Goal: Task Accomplishment & Management: Use online tool/utility

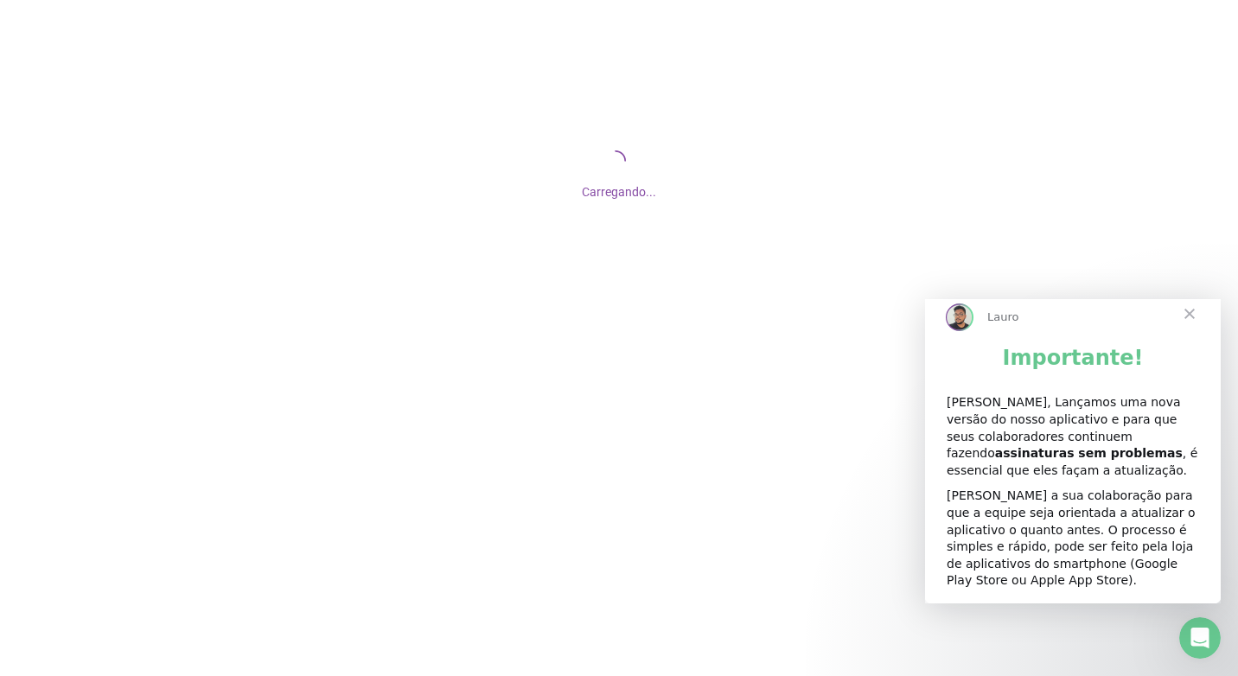
click at [1181, 330] on span "Fechar" at bounding box center [1190, 314] width 62 height 62
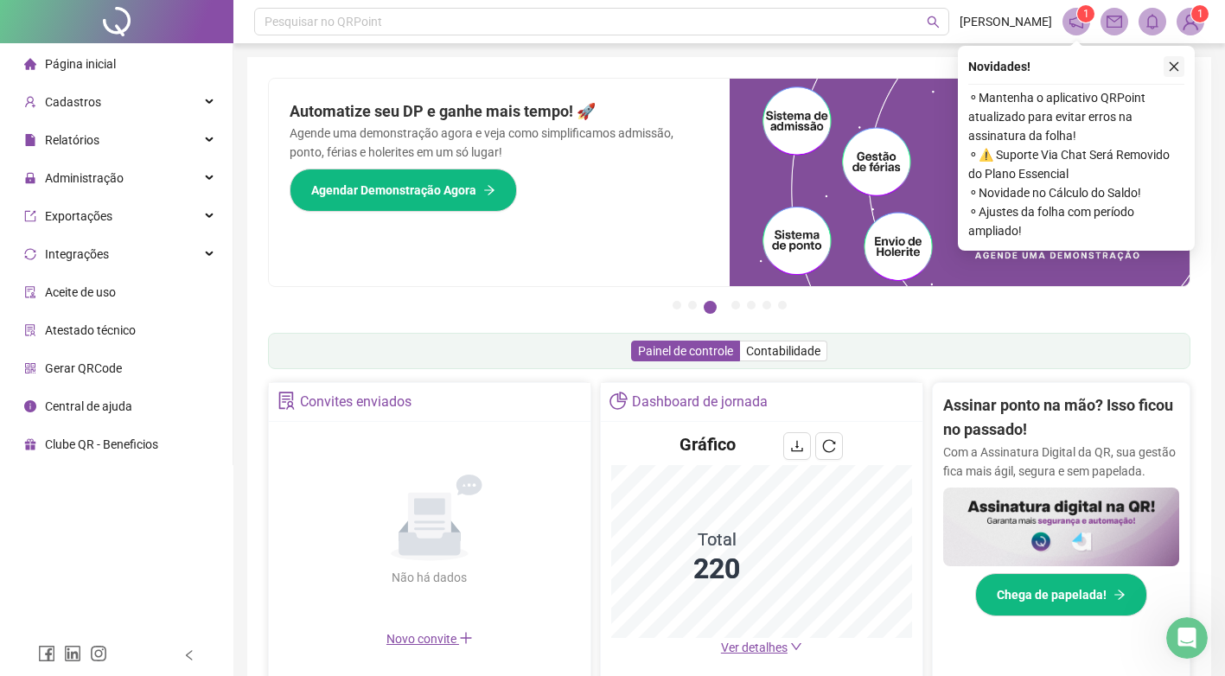
click at [1175, 74] on button "button" at bounding box center [1174, 66] width 21 height 21
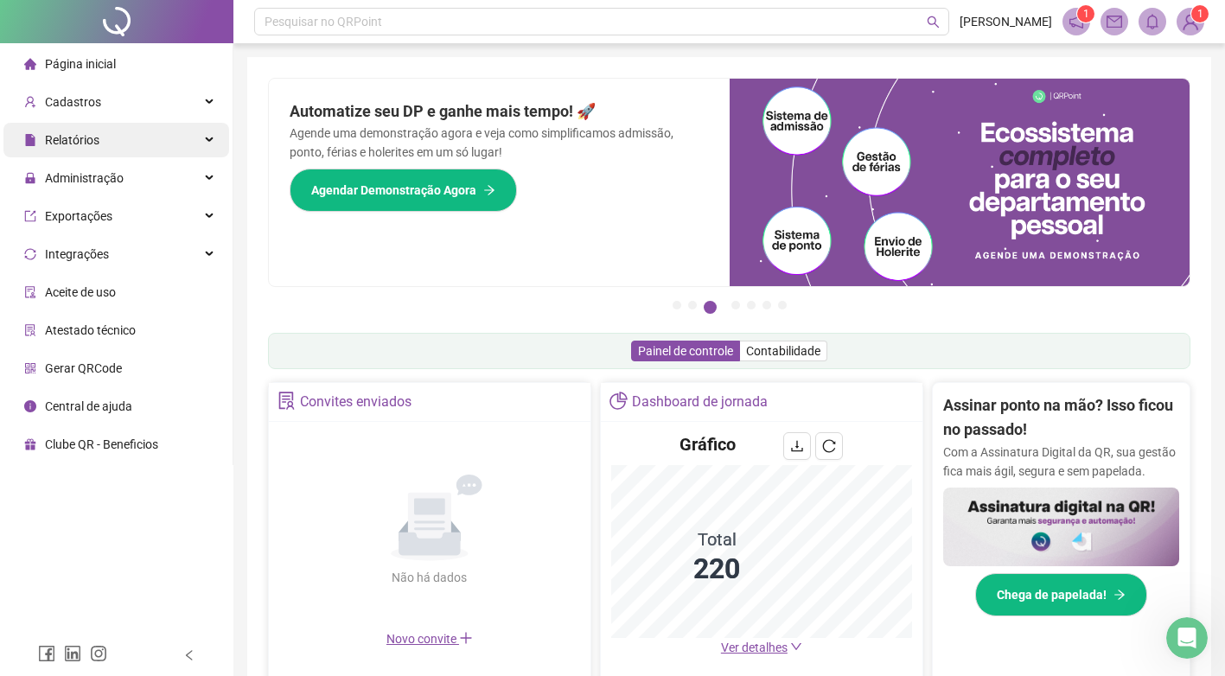
click at [76, 142] on span "Relatórios" at bounding box center [72, 140] width 54 height 14
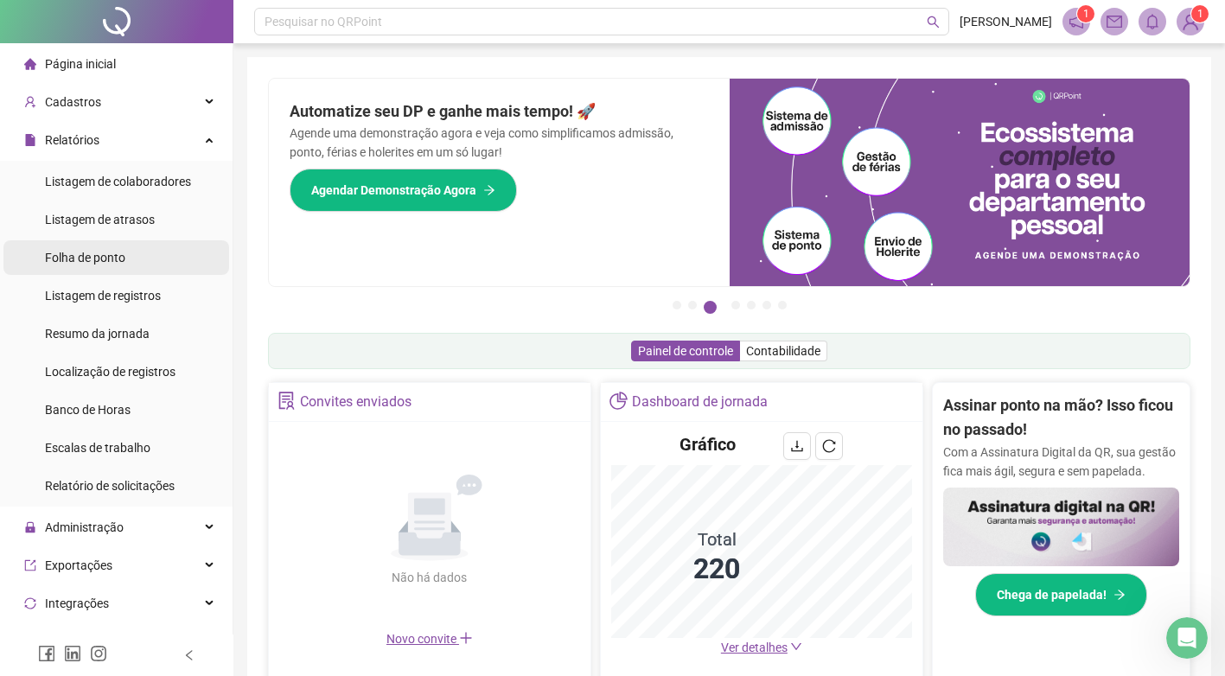
click at [91, 251] on span "Folha de ponto" at bounding box center [85, 258] width 80 height 14
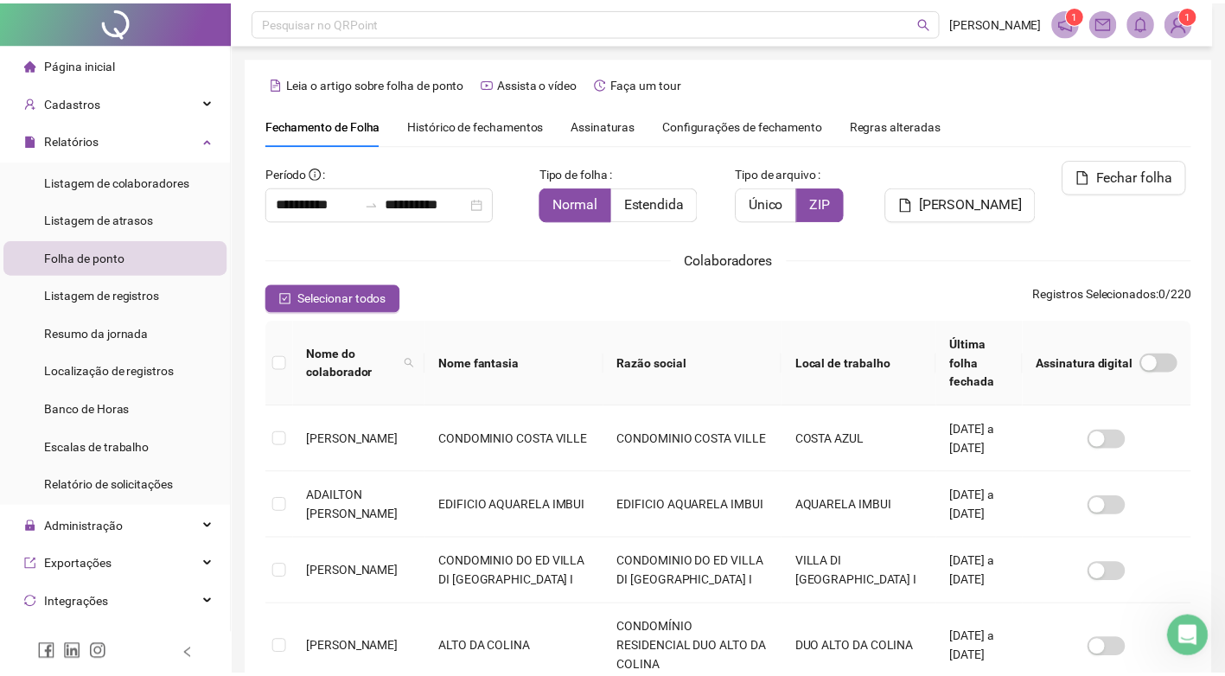
scroll to position [16, 0]
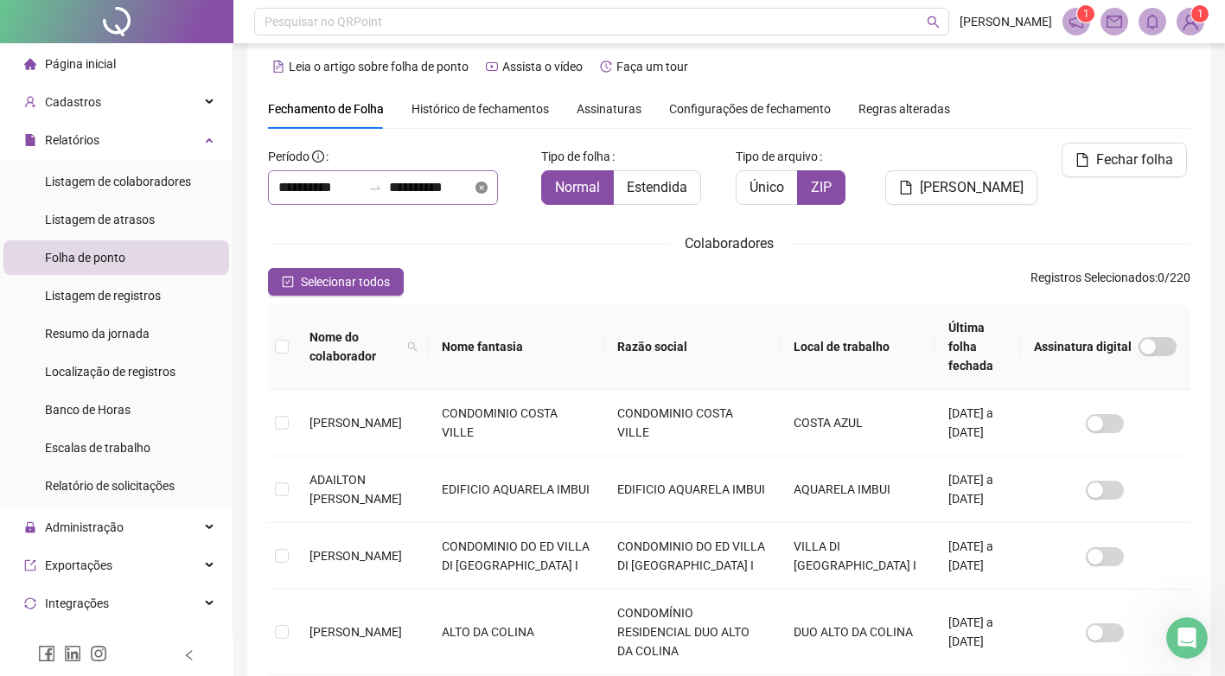
click at [488, 188] on icon "close-circle" at bounding box center [482, 188] width 12 height 12
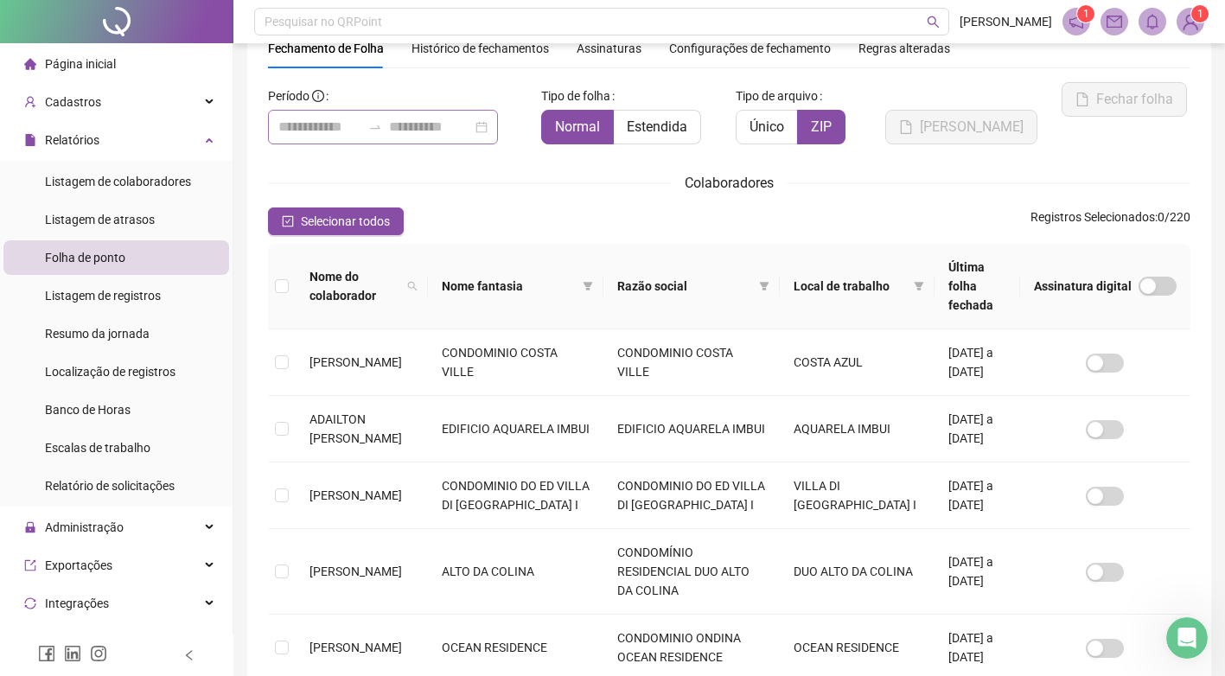
scroll to position [22, 0]
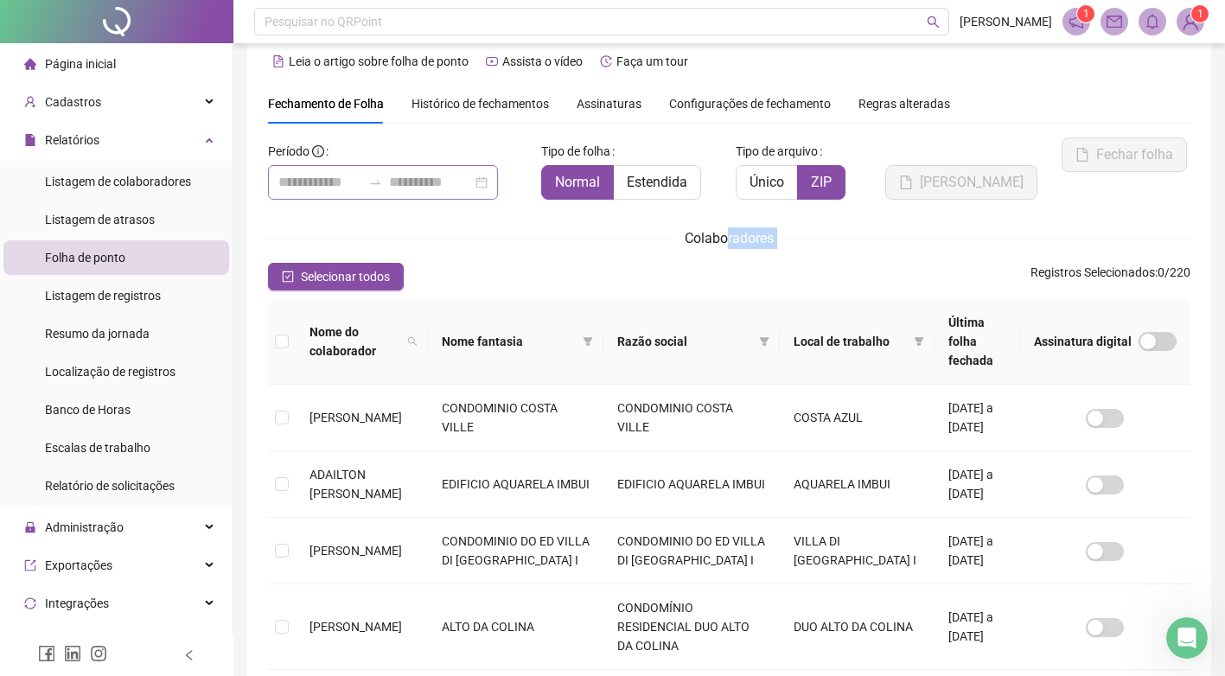
click at [728, 251] on div "Período Tipo de folha Normal Estendida Tipo de arquivo Único ZIP Gerar espelho …" at bounding box center [729, 630] width 923 height 987
drag, startPoint x: 728, startPoint y: 251, endPoint x: 704, endPoint y: 251, distance: 24.2
click at [704, 251] on div "Período Tipo de folha Normal Estendida Tipo de arquivo Único ZIP Gerar espelho …" at bounding box center [729, 630] width 923 height 987
click at [353, 274] on span "Selecionar todos" at bounding box center [345, 276] width 89 height 19
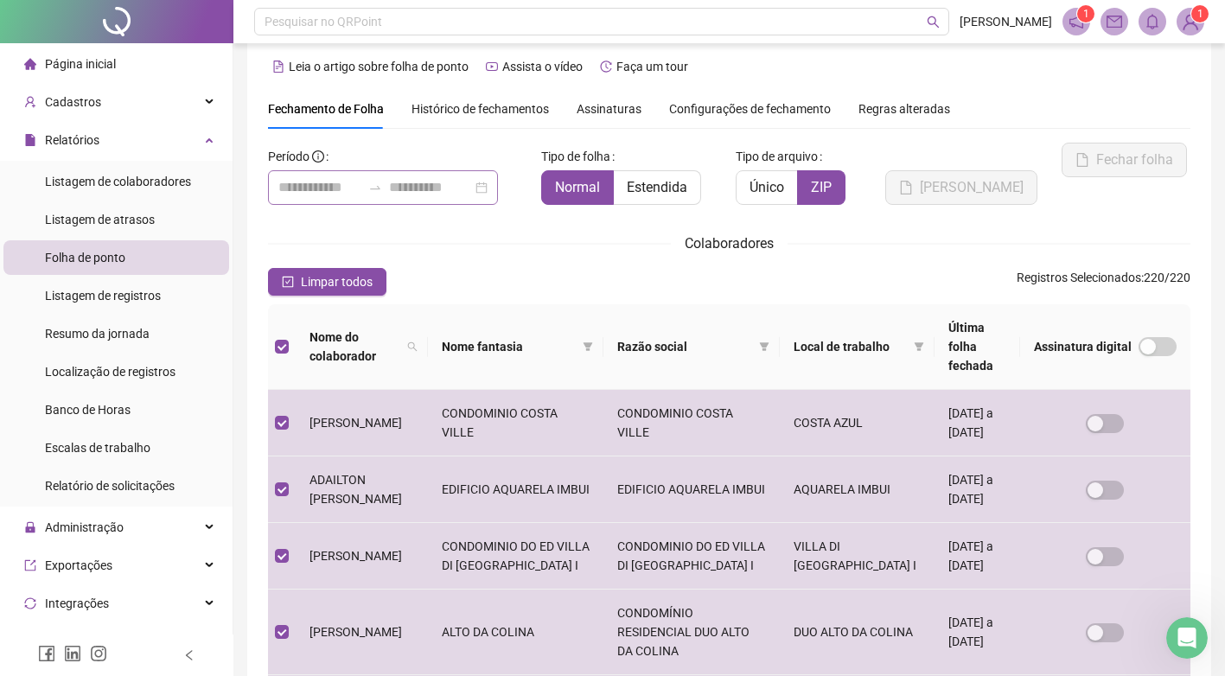
click at [498, 190] on div at bounding box center [383, 187] width 230 height 35
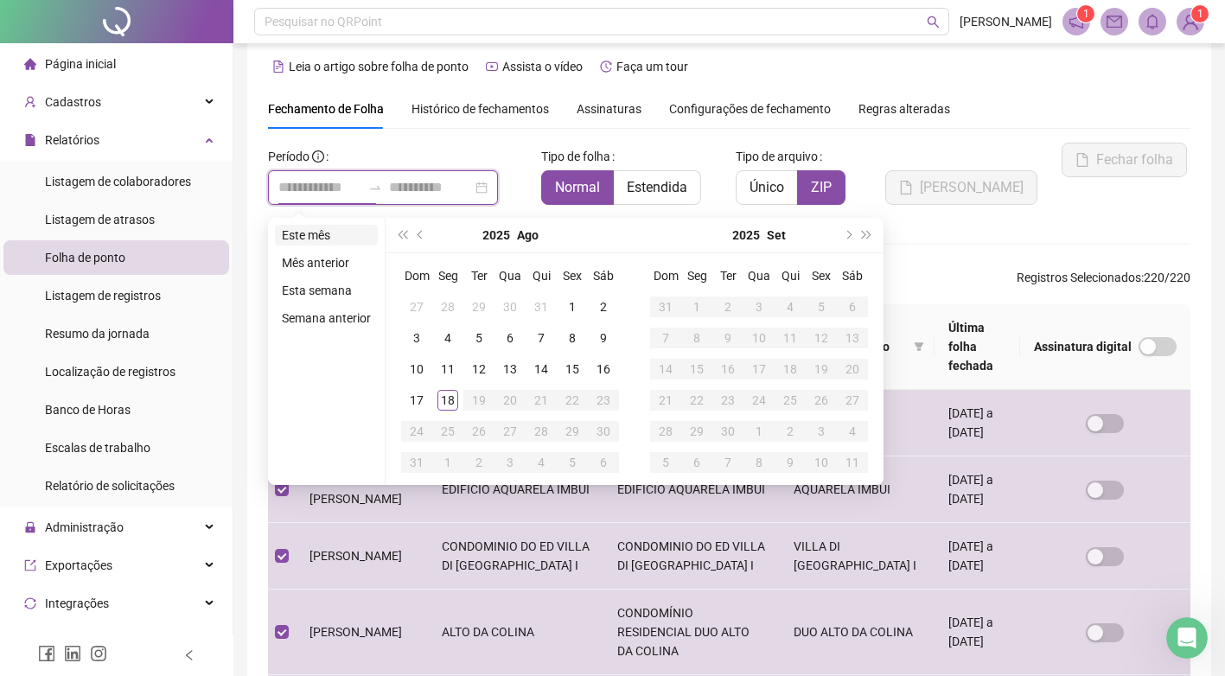
type input "**********"
click at [405, 237] on span "super-prev-year" at bounding box center [402, 235] width 9 height 9
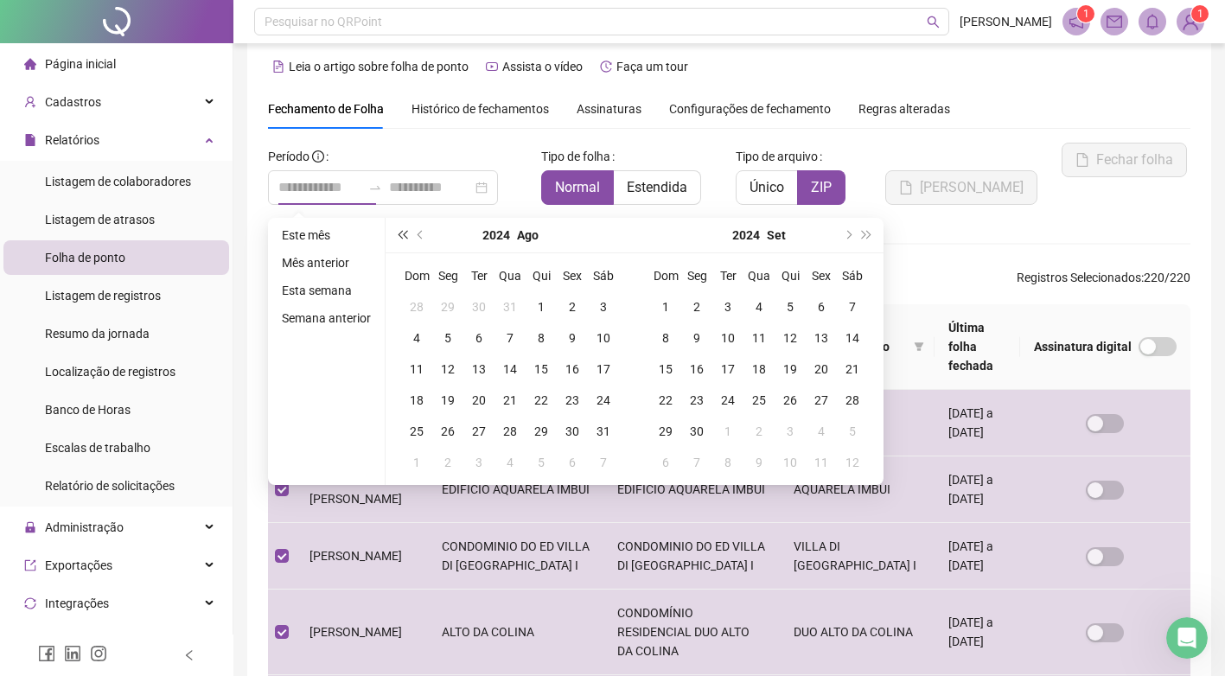
click at [405, 237] on span "super-prev-year" at bounding box center [402, 235] width 9 height 9
click at [854, 236] on button "next-year" at bounding box center [847, 235] width 19 height 35
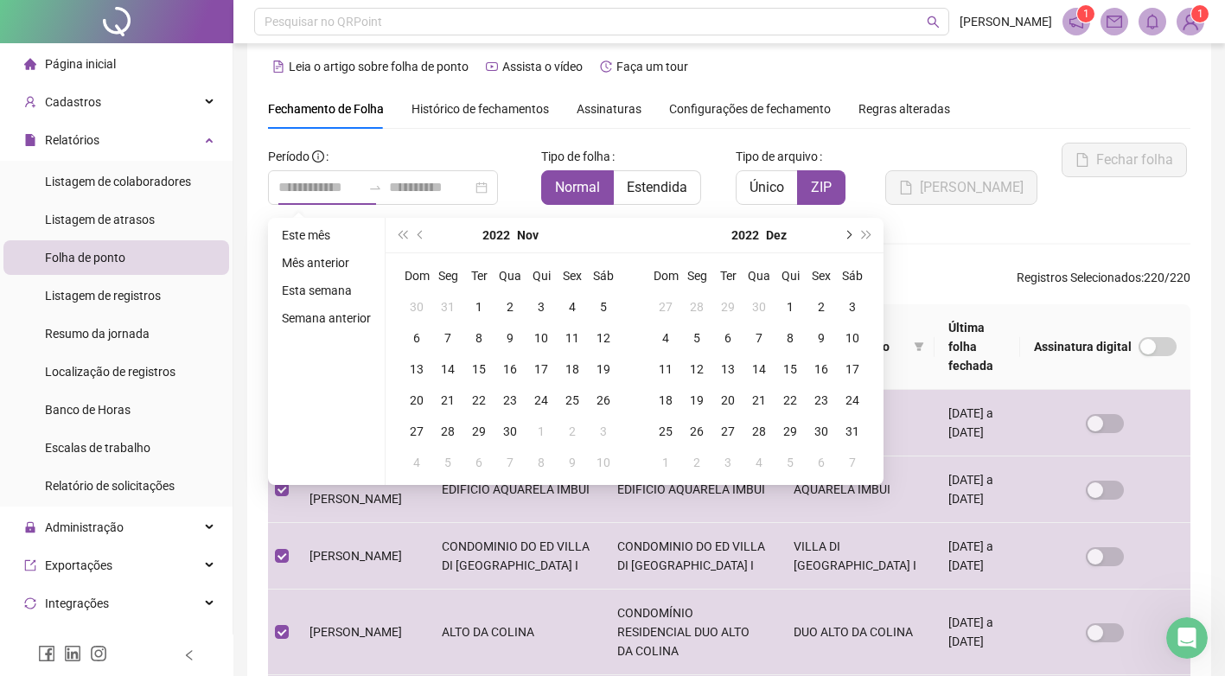
click at [854, 236] on button "next-year" at bounding box center [847, 235] width 19 height 35
click at [356, 182] on input at bounding box center [319, 187] width 83 height 21
type input "**********"
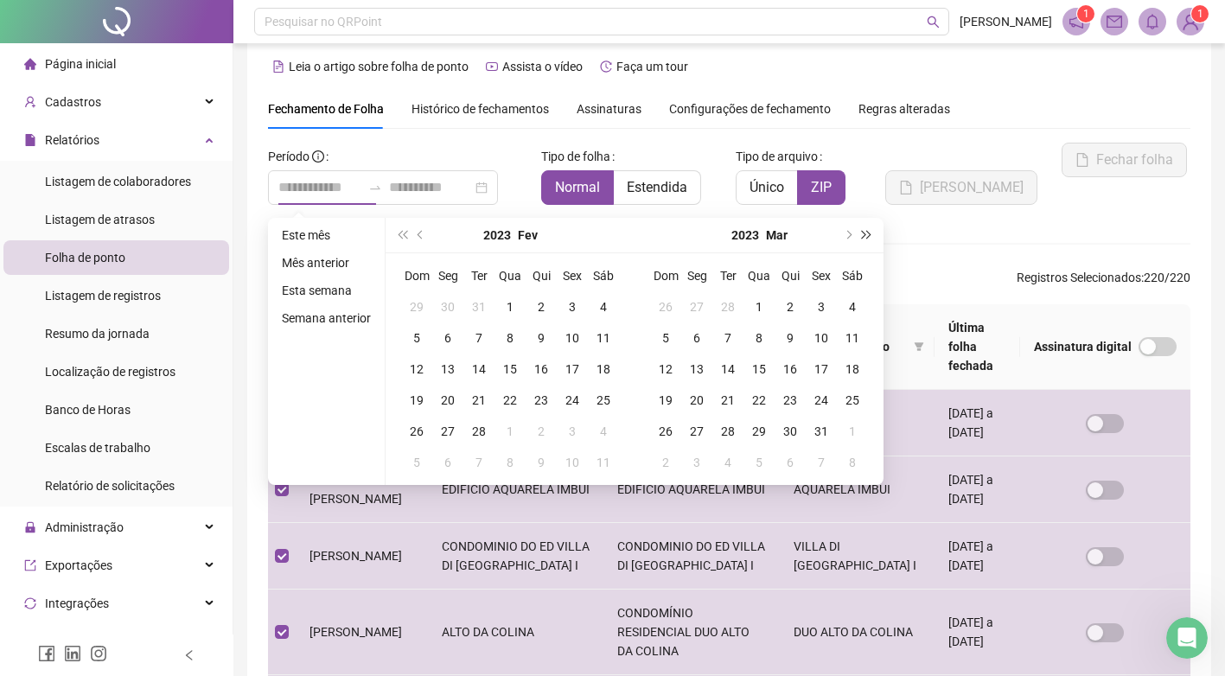
click at [865, 240] on button "super-next-year" at bounding box center [867, 235] width 19 height 35
click at [407, 231] on button "super-prev-year" at bounding box center [402, 235] width 19 height 35
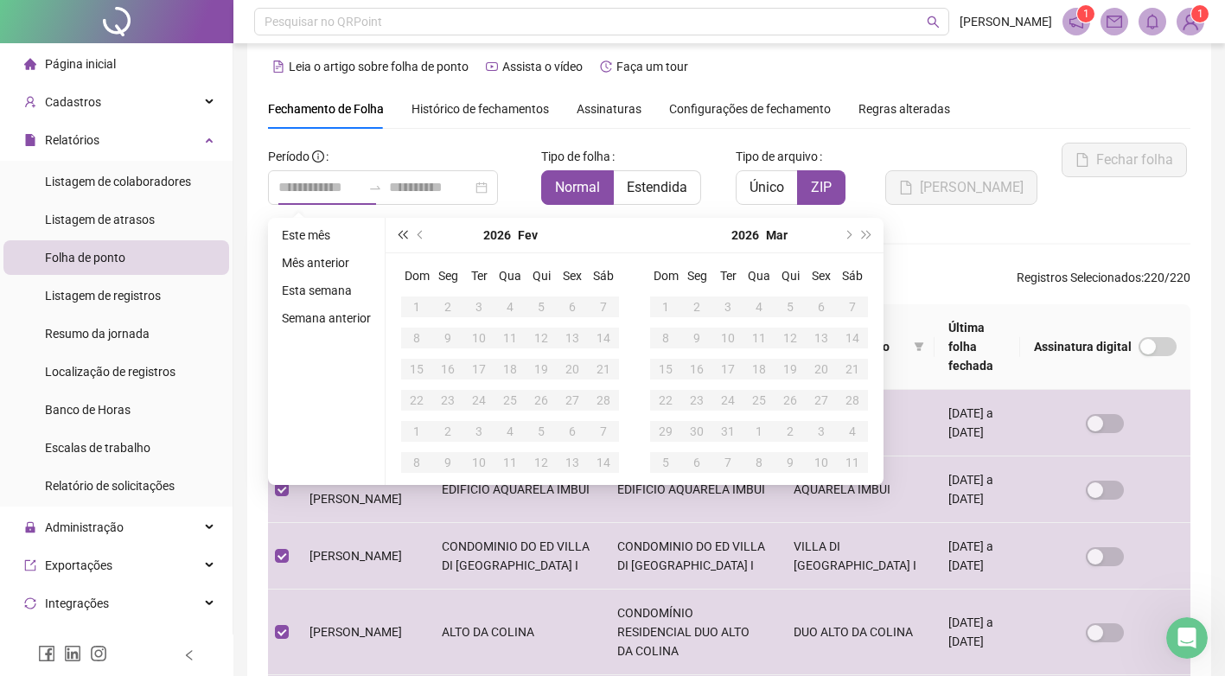
click at [407, 231] on button "super-prev-year" at bounding box center [402, 235] width 19 height 35
type input "**********"
click at [843, 236] on span "next-year" at bounding box center [847, 235] width 9 height 9
type input "**********"
click at [699, 400] on div "21" at bounding box center [696, 400] width 21 height 21
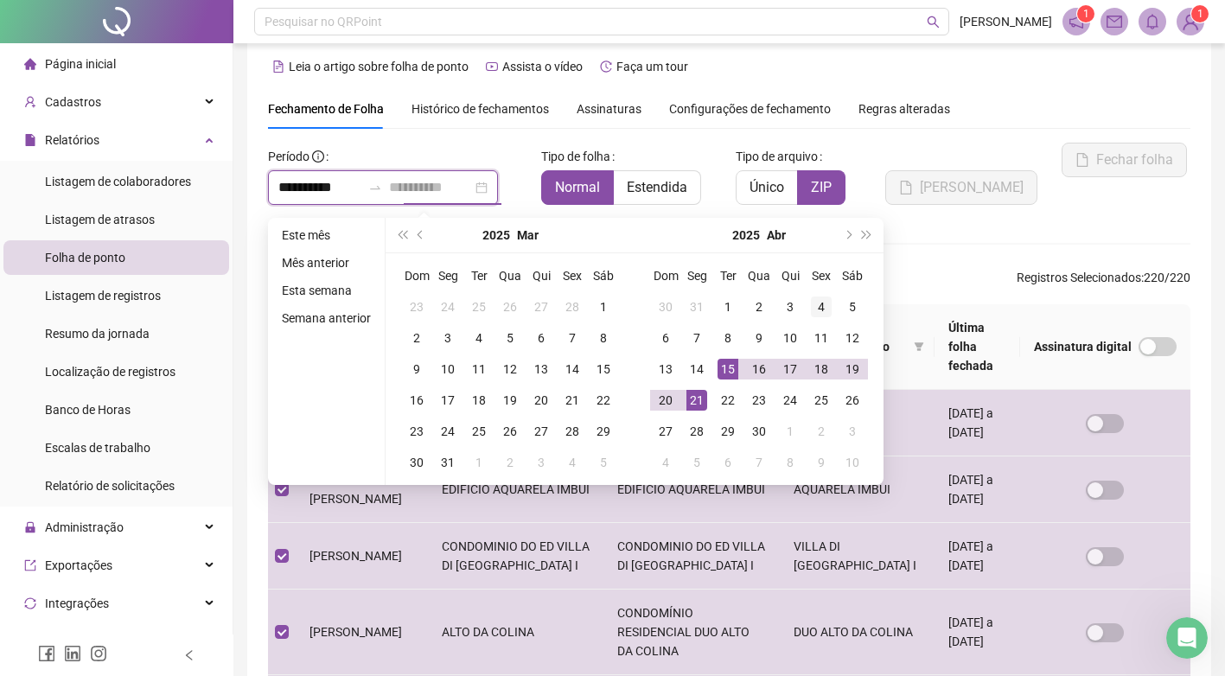
type input "**********"
click at [845, 236] on span "next-year" at bounding box center [847, 235] width 9 height 9
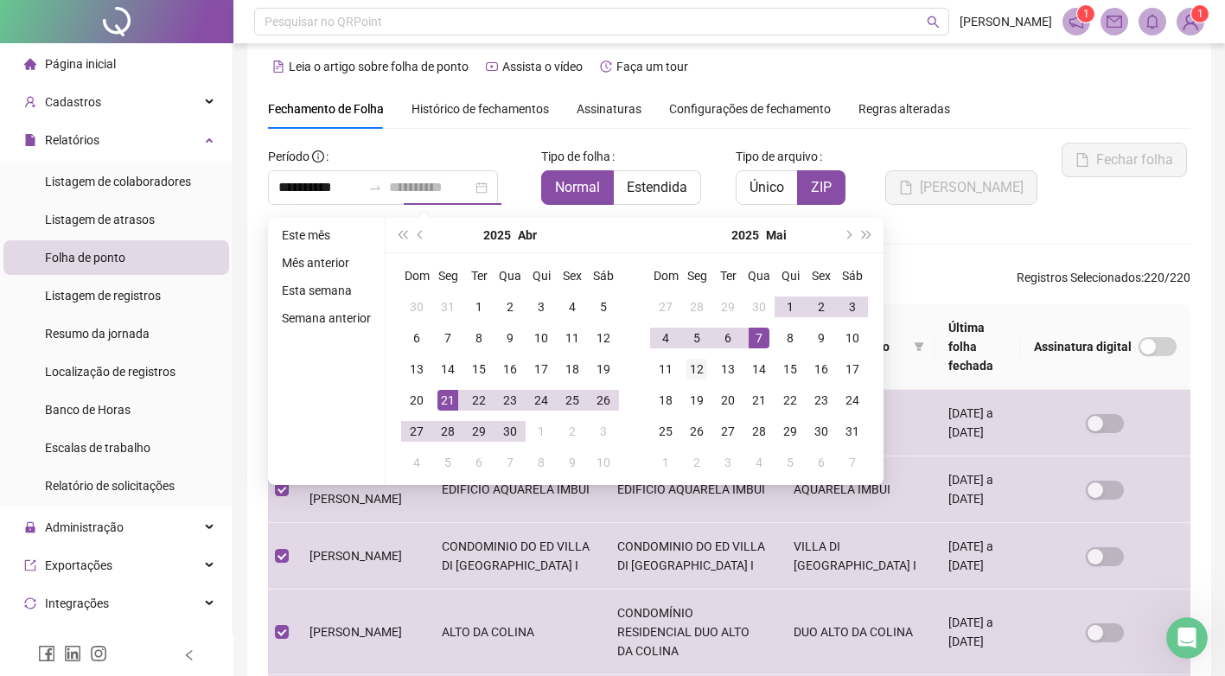
type input "**********"
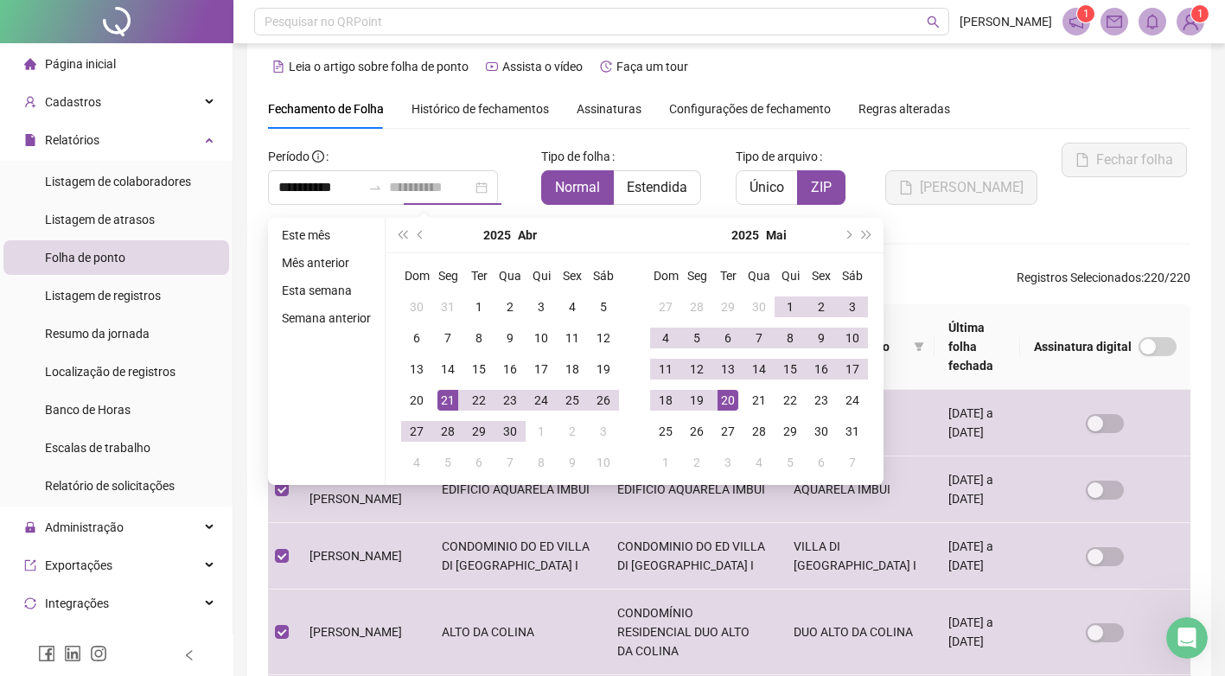
type input "**********"
click at [714, 395] on td "20" at bounding box center [727, 400] width 31 height 31
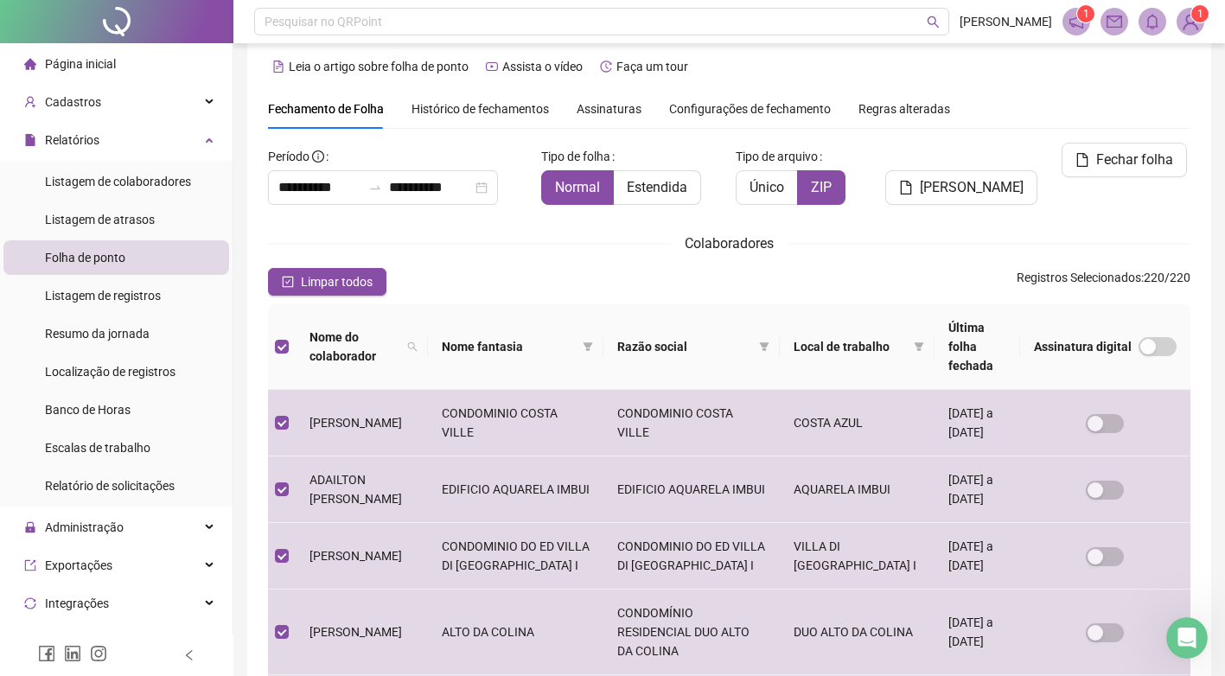
click at [689, 256] on div "**********" at bounding box center [729, 636] width 923 height 987
click at [340, 271] on button "Limpar todos" at bounding box center [327, 282] width 118 height 28
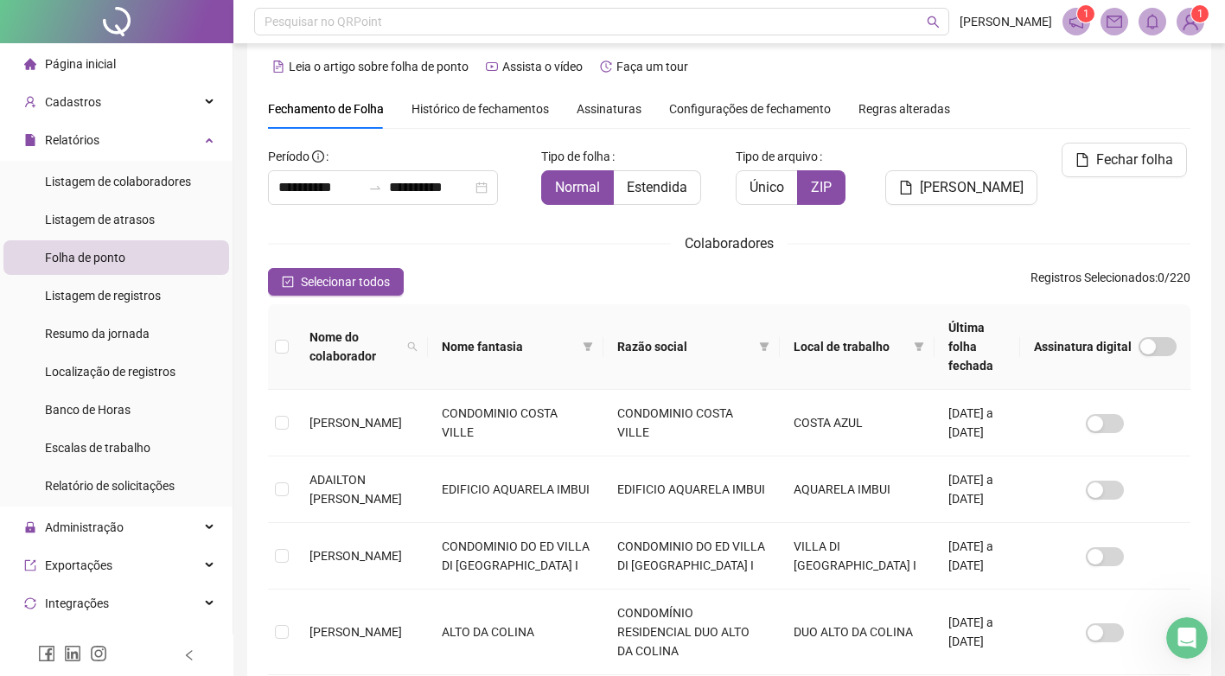
click at [486, 337] on span "Nome fantasia" at bounding box center [509, 346] width 135 height 19
click at [421, 335] on span at bounding box center [412, 346] width 17 height 45
type input "*******"
click at [314, 418] on button "Buscar" at bounding box center [313, 408] width 78 height 21
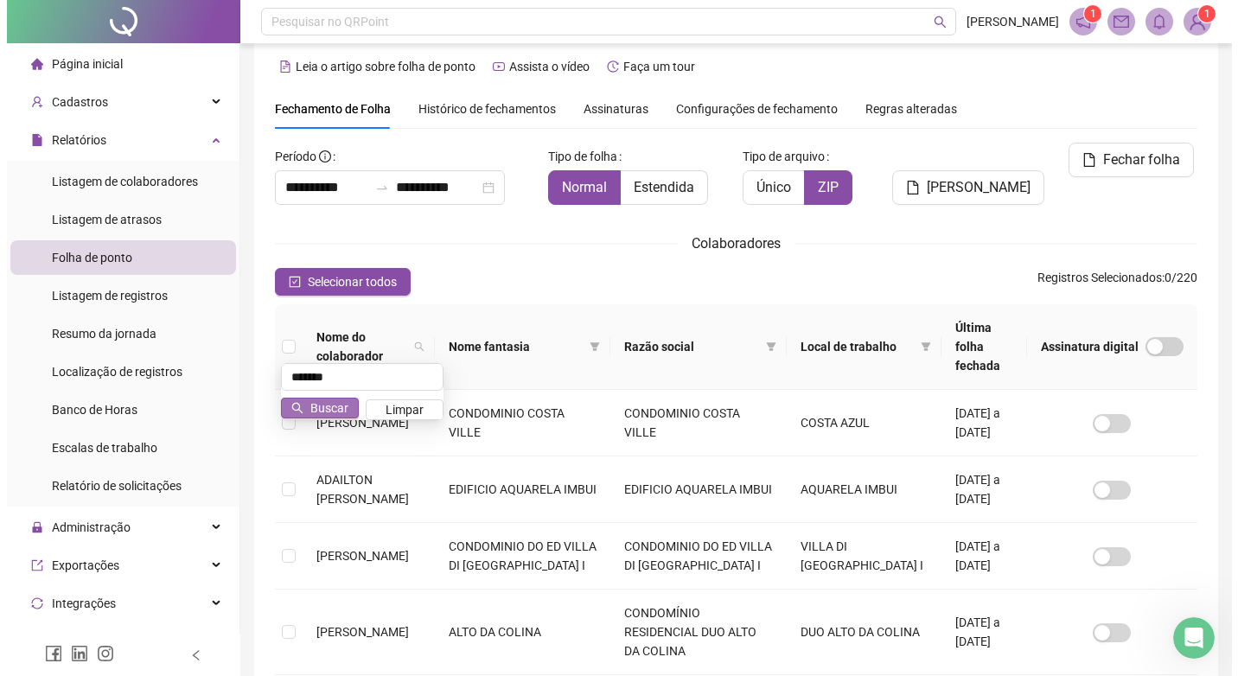
scroll to position [0, 0]
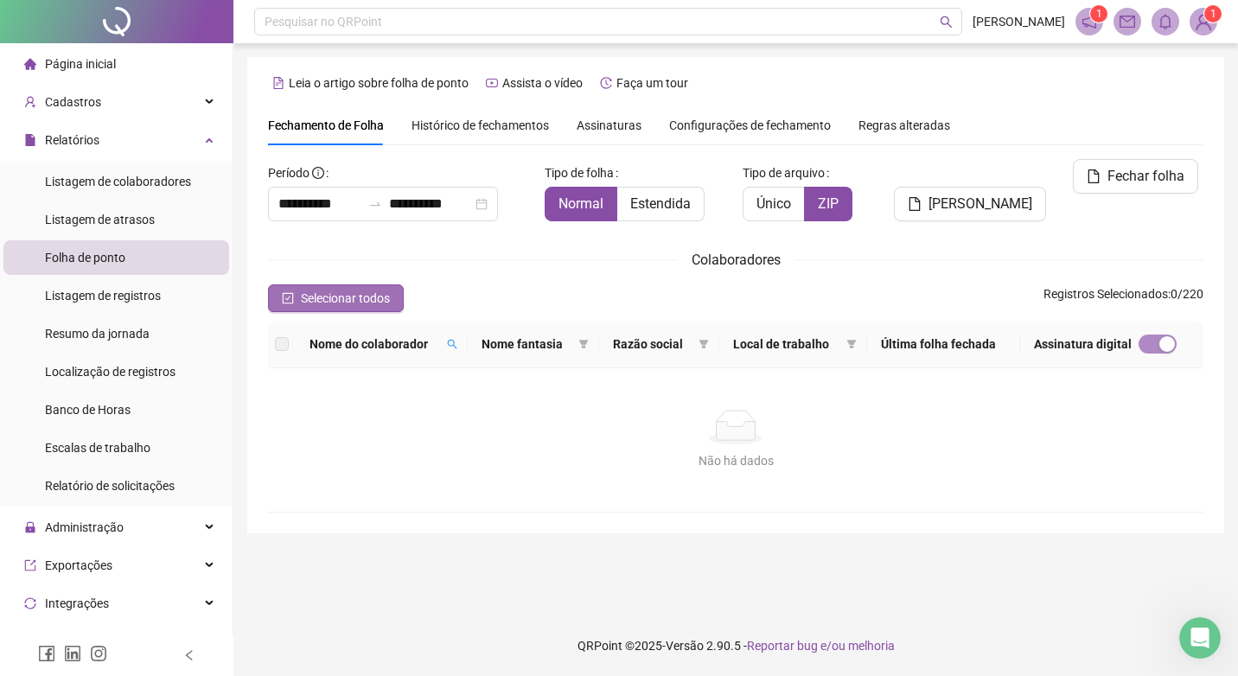
click at [312, 287] on button "Selecionar todos" at bounding box center [336, 298] width 136 height 28
click at [287, 294] on icon "check-square" at bounding box center [288, 298] width 11 height 11
click at [363, 297] on span "Selecionar todos" at bounding box center [345, 298] width 89 height 19
click at [281, 346] on label at bounding box center [282, 344] width 14 height 19
click at [288, 297] on icon "check-square" at bounding box center [288, 298] width 12 height 12
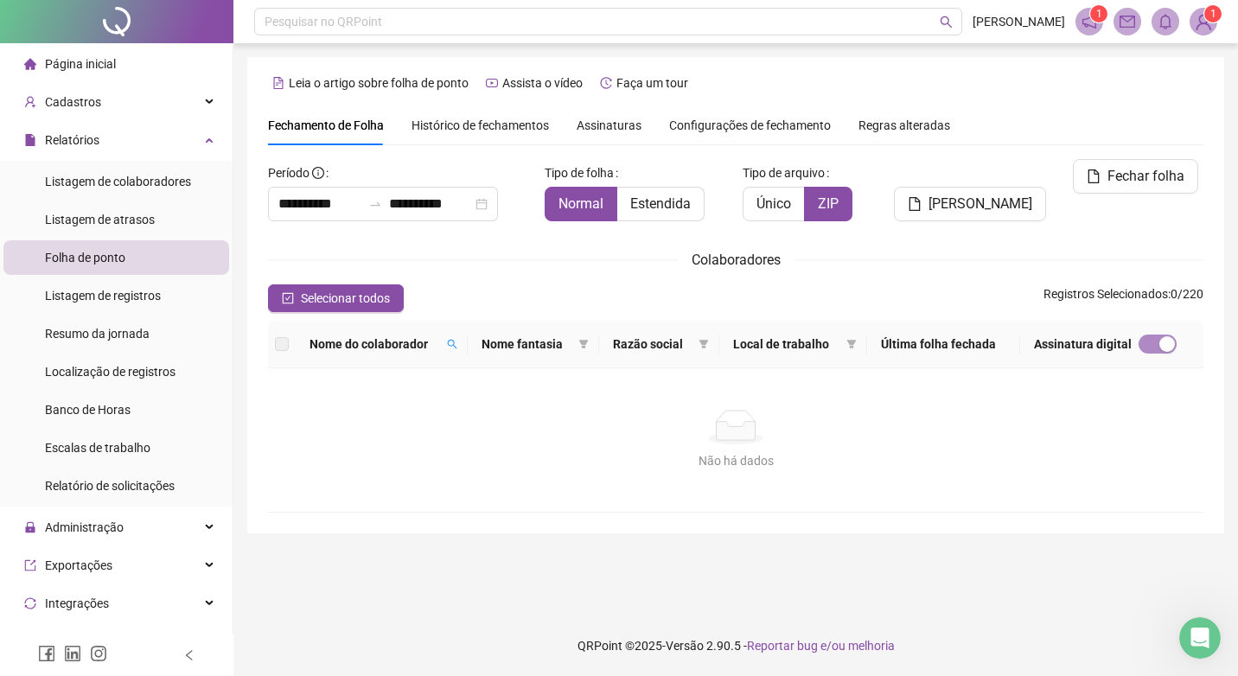
drag, startPoint x: 1237, startPoint y: 337, endPoint x: 1241, endPoint y: 279, distance: 58.0
click at [1237, 279] on html "**********" at bounding box center [619, 338] width 1238 height 676
click at [640, 488] on div "Não há dados Não há dados" at bounding box center [735, 440] width 935 height 144
click at [329, 300] on span "Selecionar todos" at bounding box center [345, 298] width 89 height 19
click at [297, 293] on button "Selecionar todos" at bounding box center [336, 298] width 136 height 28
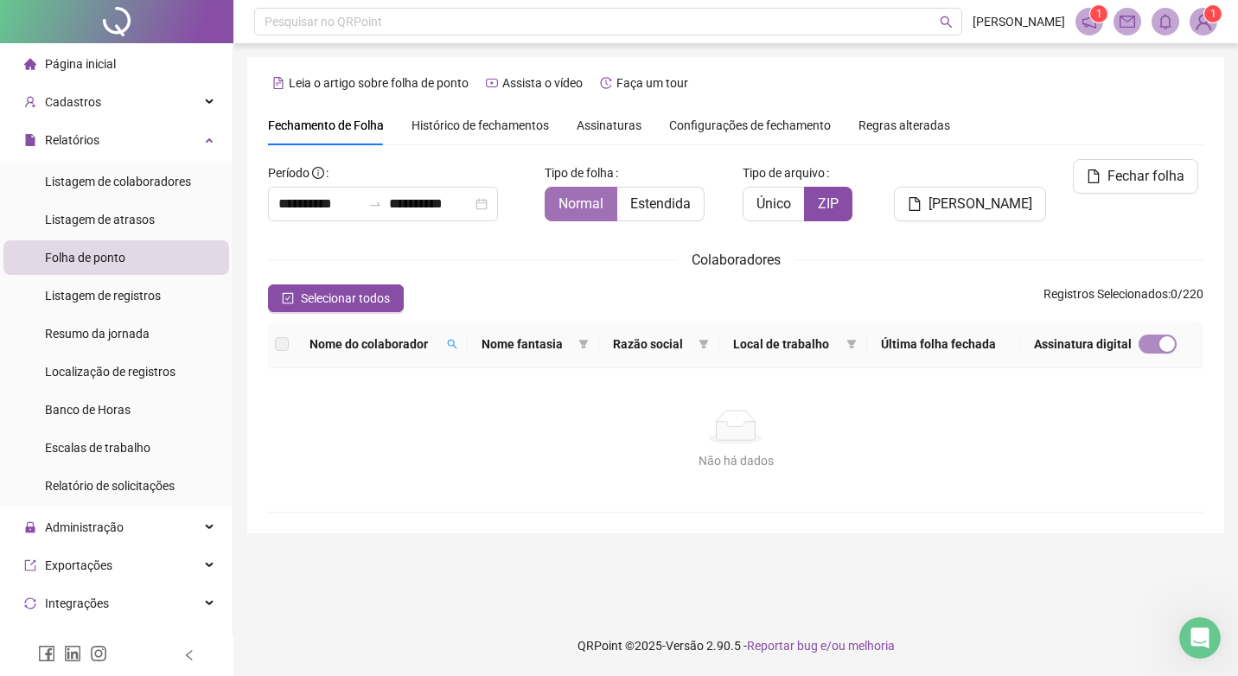
click at [586, 213] on label "Normal" at bounding box center [581, 204] width 73 height 35
click at [488, 202] on icon "close-circle" at bounding box center [482, 204] width 12 height 12
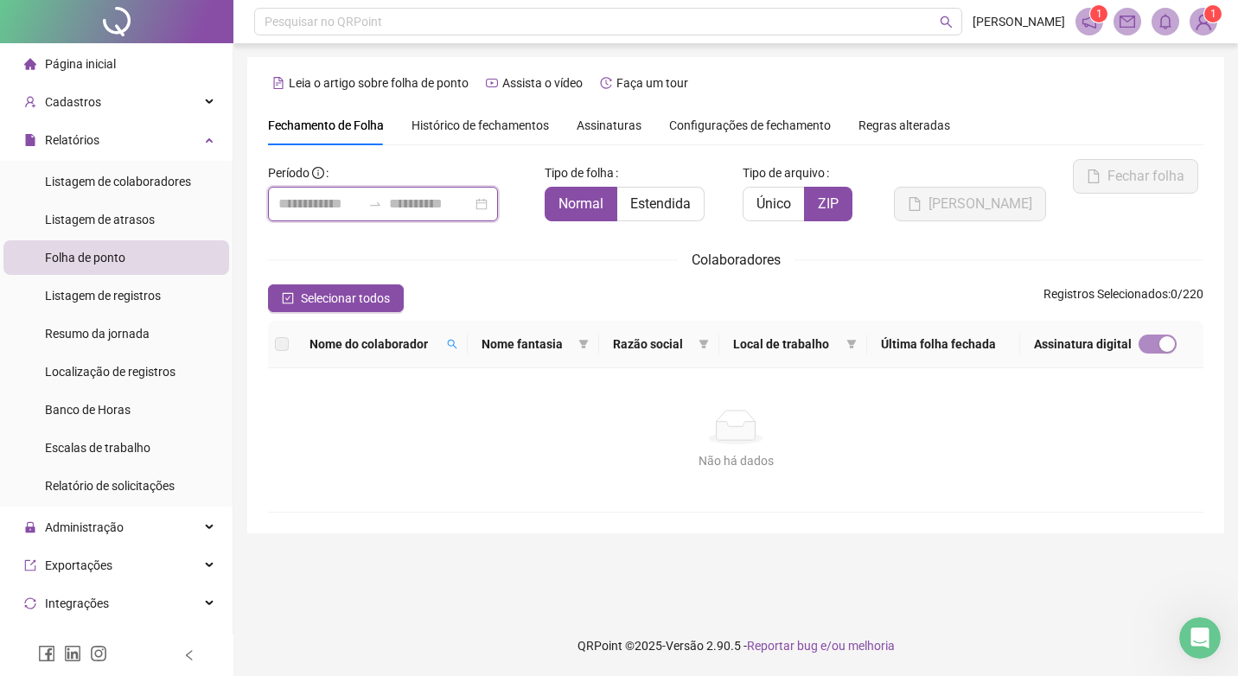
click at [319, 207] on input at bounding box center [319, 204] width 83 height 21
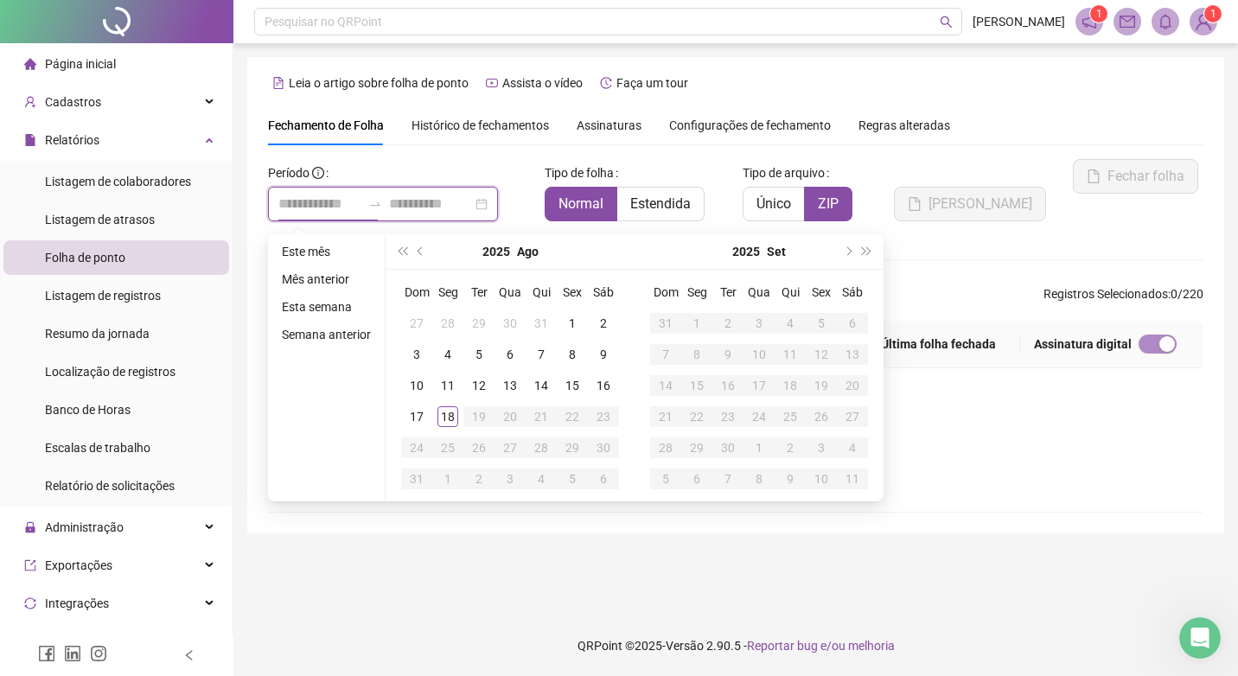
type input "**********"
click at [402, 256] on button "super-prev-year" at bounding box center [402, 251] width 19 height 35
click at [869, 251] on span "super-next-year" at bounding box center [867, 251] width 9 height 9
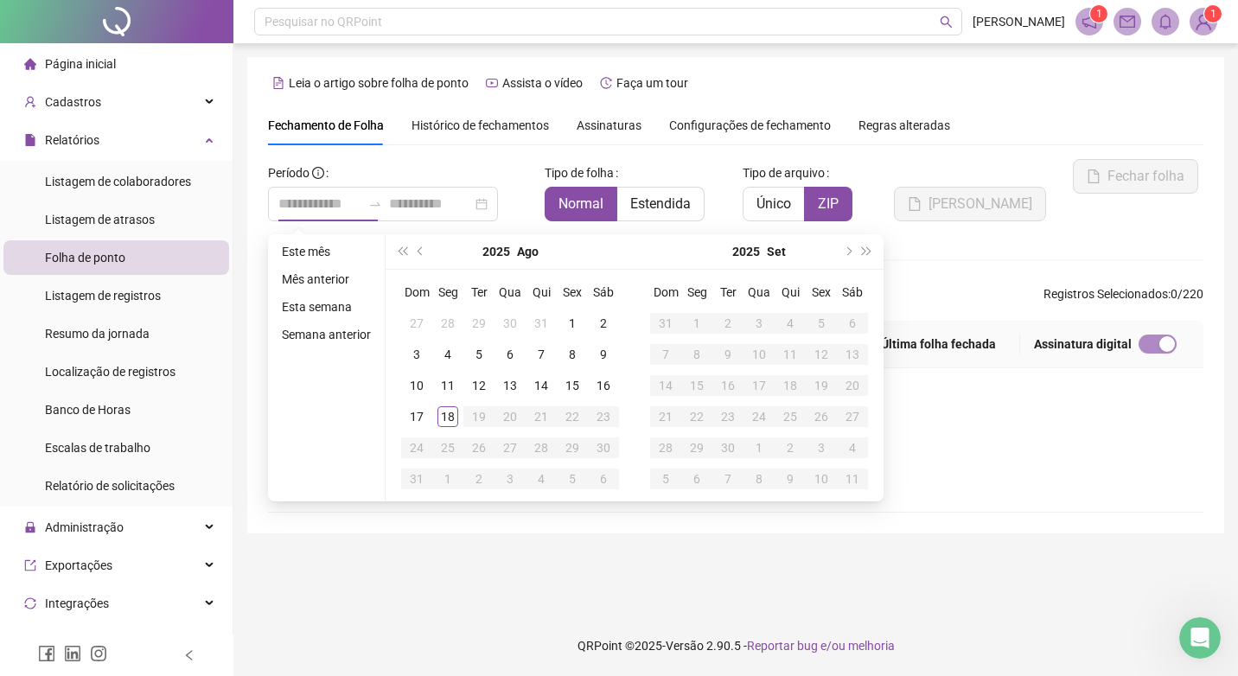
type input "**********"
click at [132, 258] on li "Folha de ponto" at bounding box center [116, 257] width 226 height 35
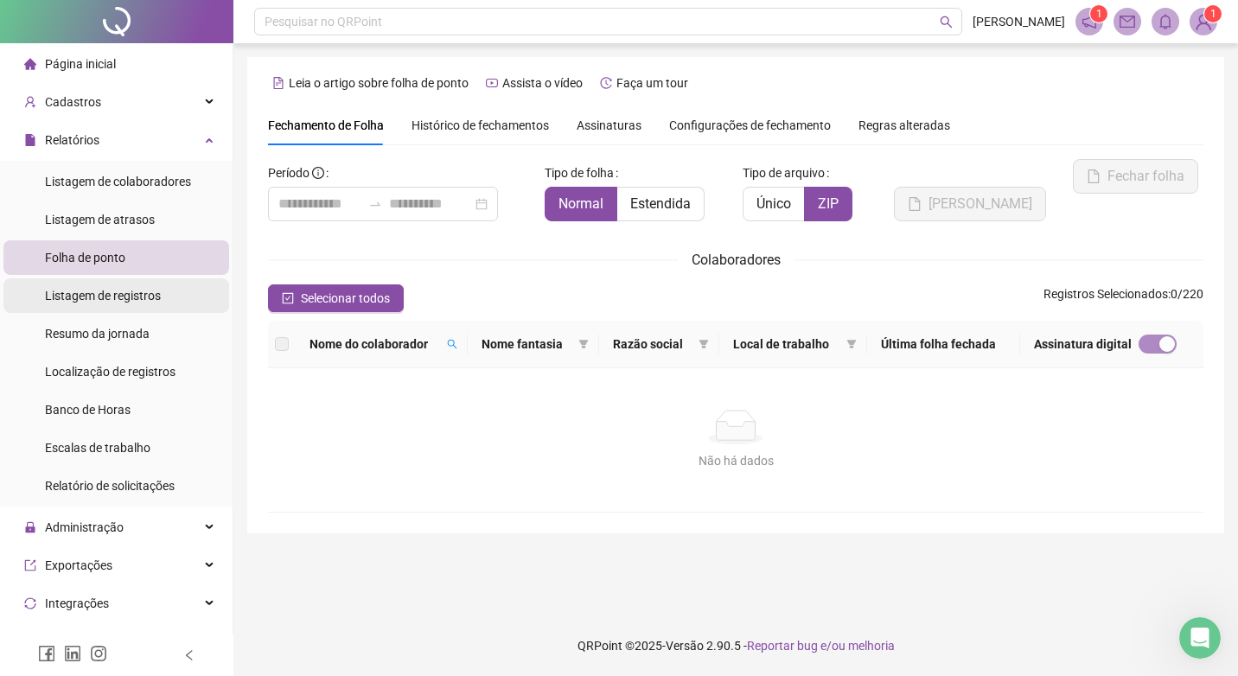
click at [106, 302] on span "Listagem de registros" at bounding box center [103, 296] width 116 height 14
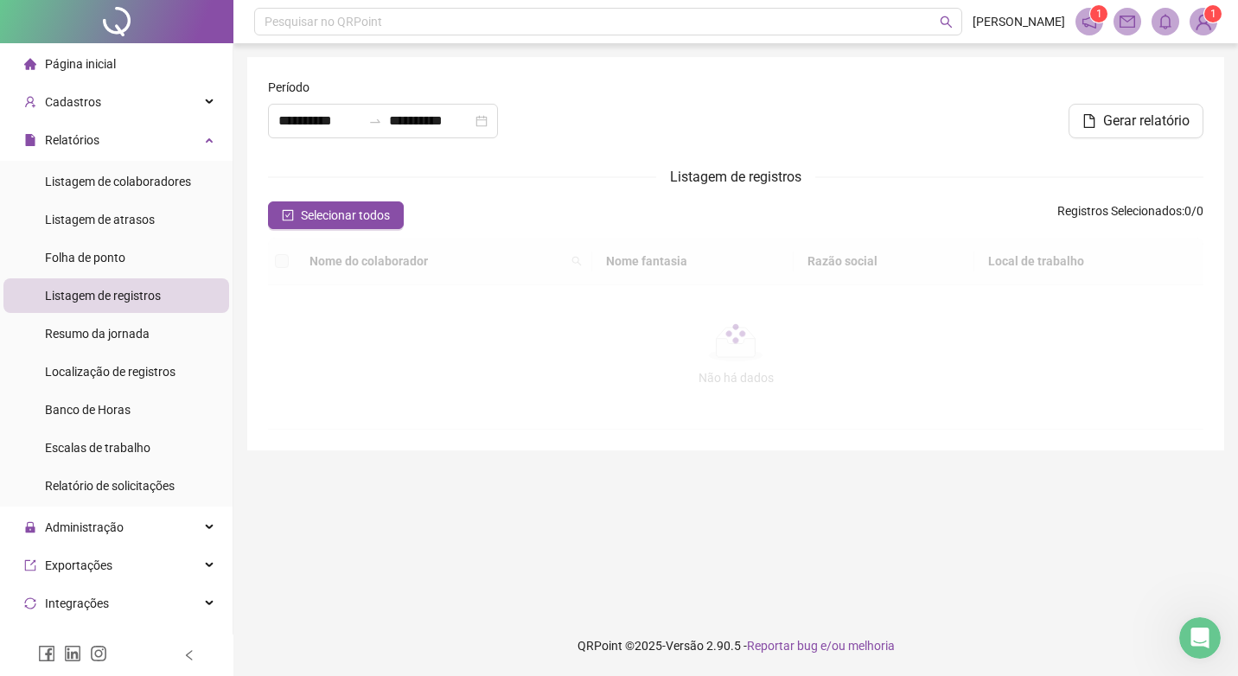
type input "**********"
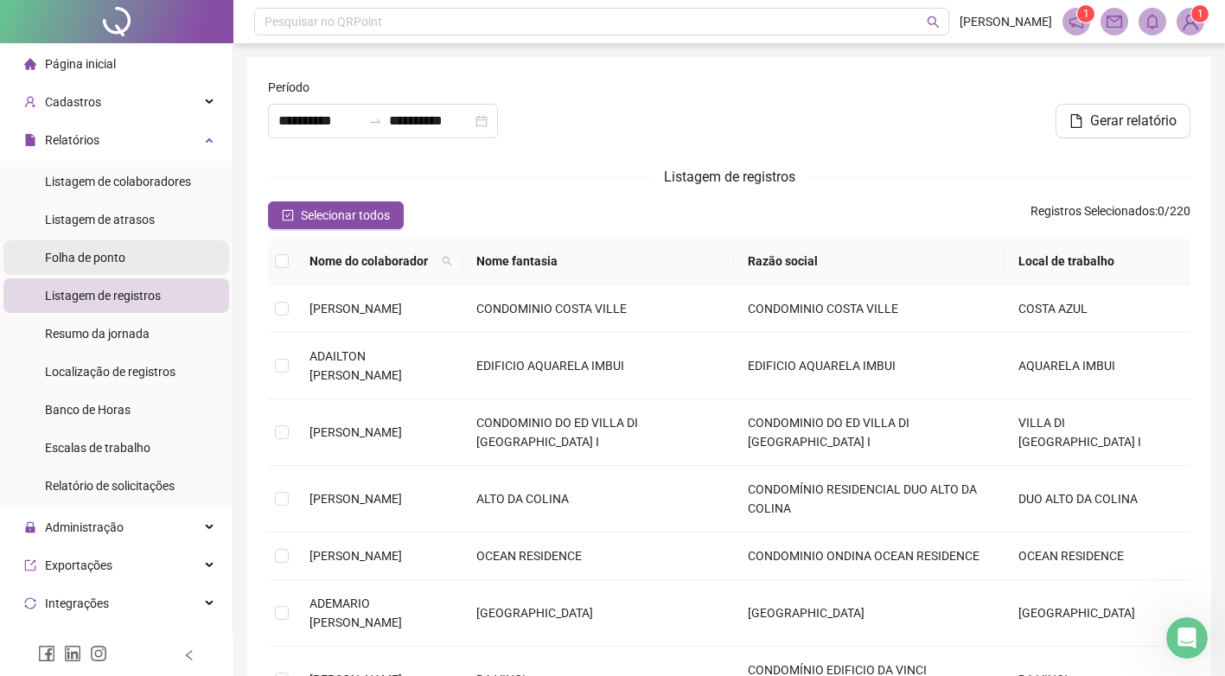
click at [99, 252] on span "Folha de ponto" at bounding box center [85, 258] width 80 height 14
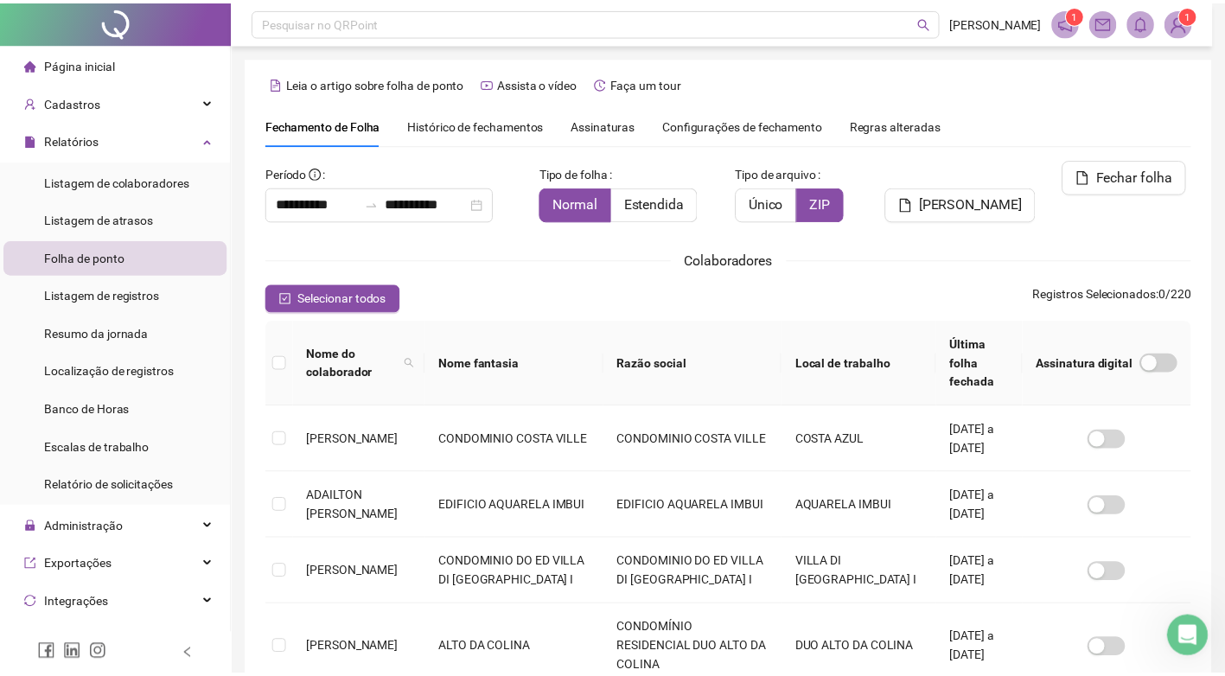
scroll to position [16, 0]
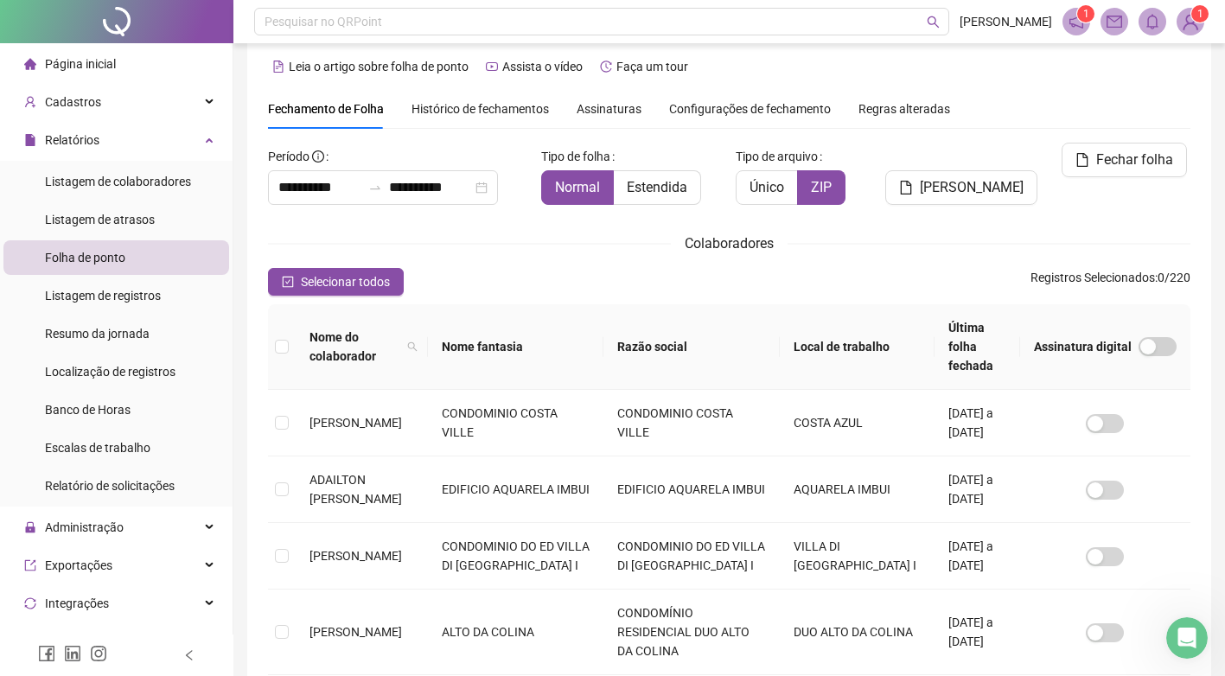
click at [668, 338] on th "Razão social" at bounding box center [691, 347] width 176 height 86
click at [672, 333] on th "Razão social" at bounding box center [691, 347] width 176 height 86
click at [508, 335] on th "Nome fantasia" at bounding box center [516, 347] width 176 height 86
click at [418, 342] on icon "search" at bounding box center [412, 347] width 10 height 10
click at [340, 268] on button "Selecionar todos" at bounding box center [336, 282] width 136 height 28
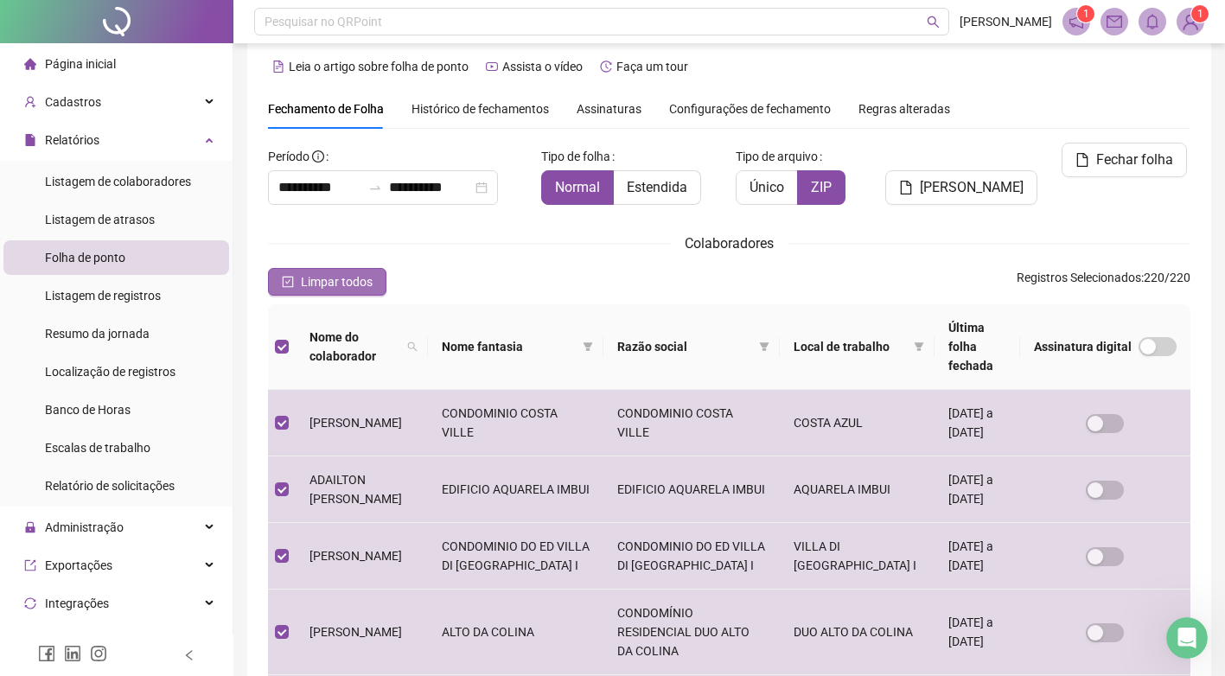
click at [331, 272] on span "Limpar todos" at bounding box center [337, 281] width 72 height 19
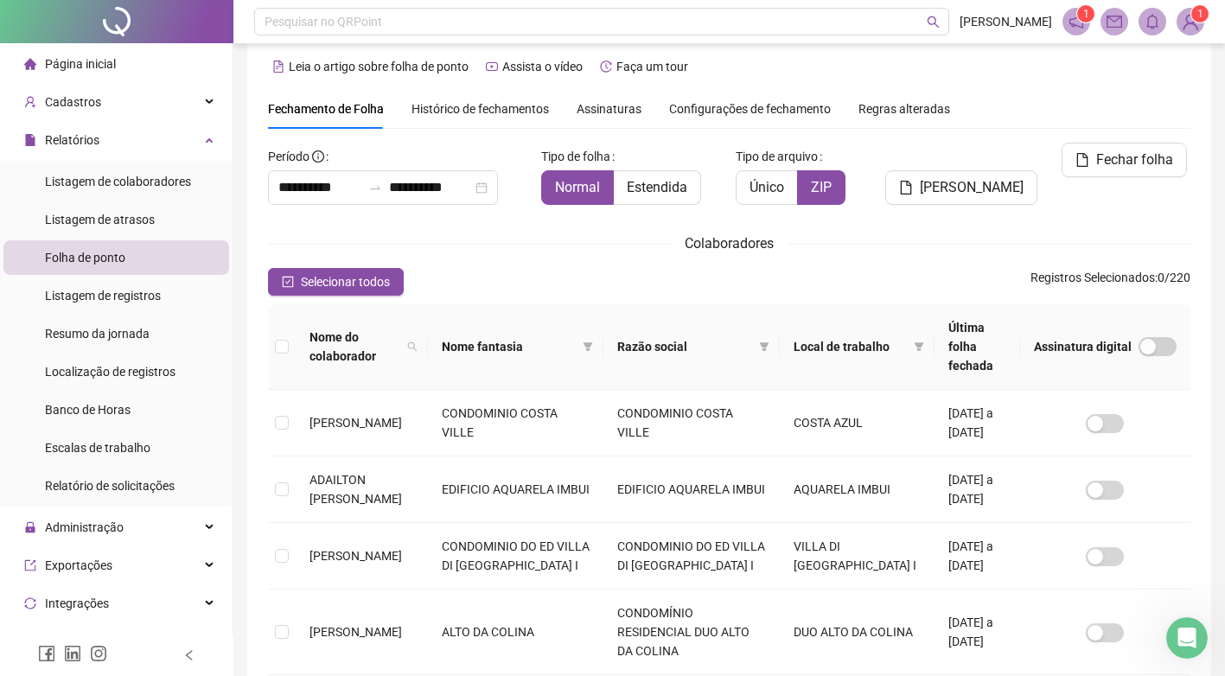
scroll to position [99, 0]
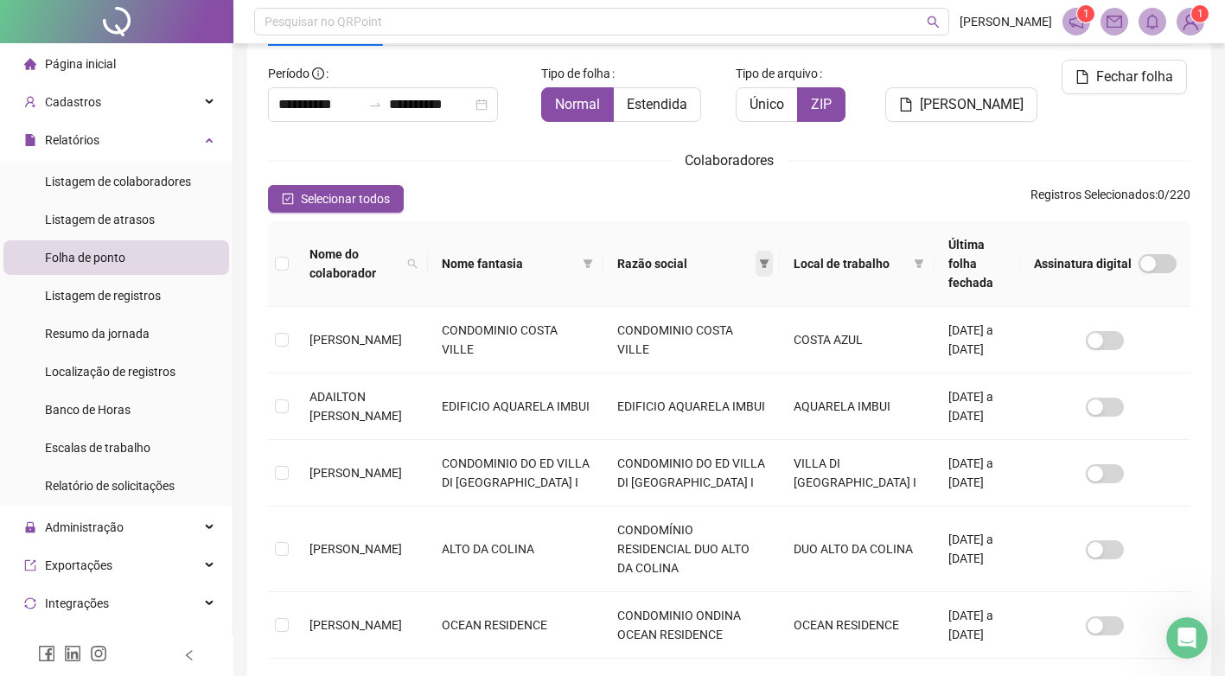
click at [769, 259] on icon "filter" at bounding box center [764, 264] width 10 height 10
drag, startPoint x: 785, startPoint y: 311, endPoint x: 773, endPoint y: 331, distance: 23.3
click at [776, 346] on td "CONDOMINIO COSTA VILLE" at bounding box center [691, 340] width 176 height 67
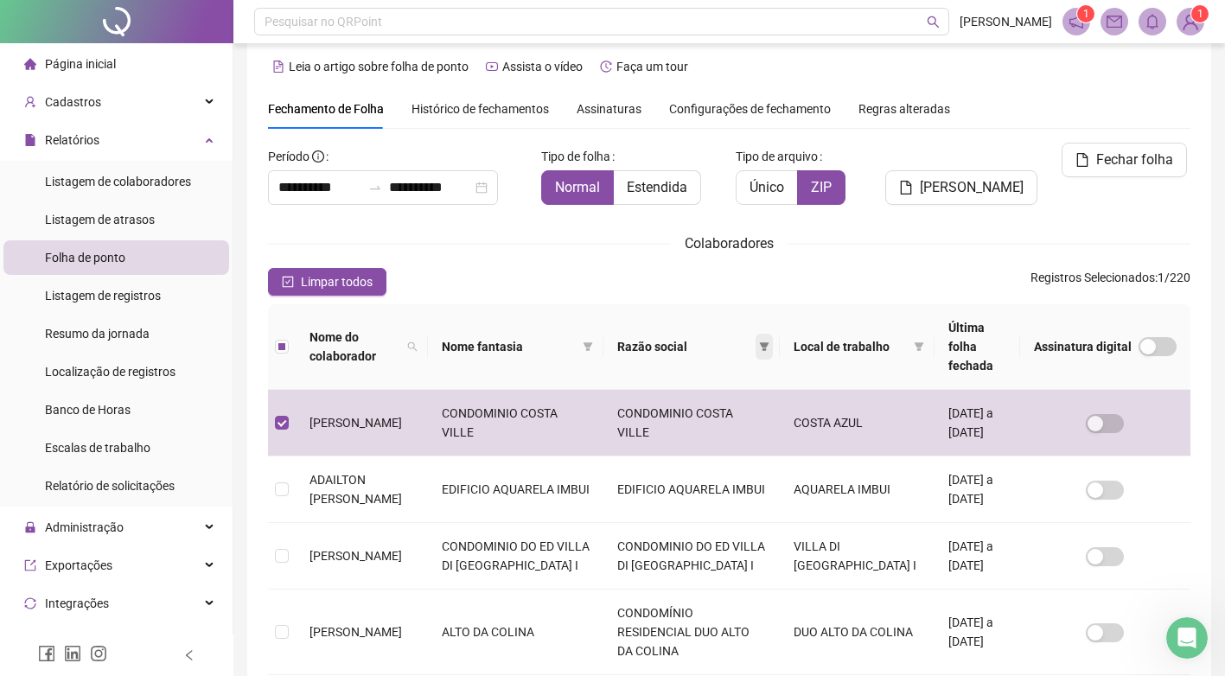
click at [768, 341] on span at bounding box center [764, 347] width 17 height 26
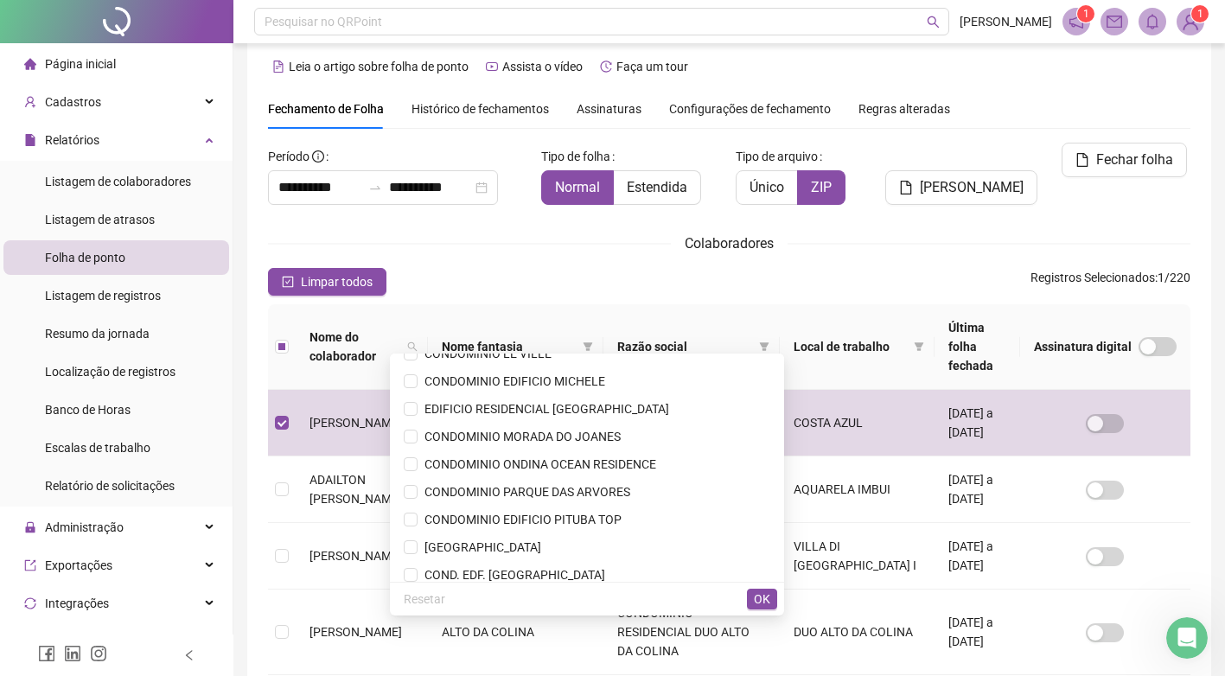
scroll to position [553, 0]
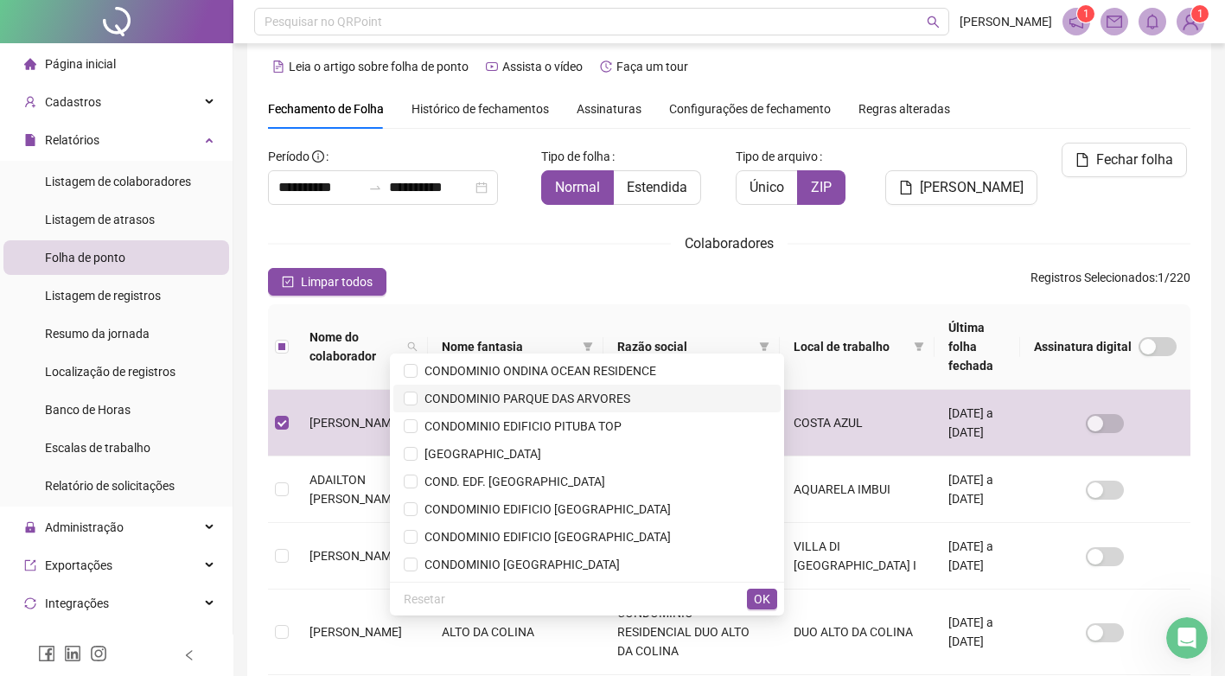
click at [457, 396] on span "CONDOMINIO PARQUE DAS ARVORES" at bounding box center [524, 399] width 213 height 14
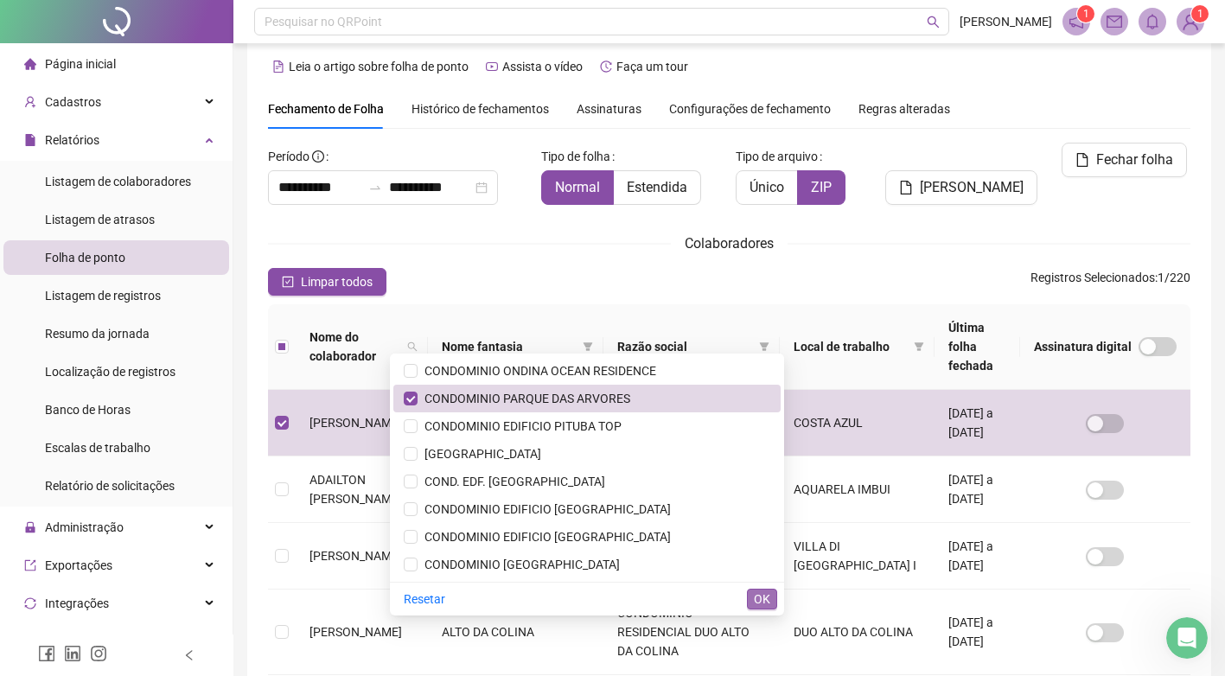
click at [764, 602] on span "OK" at bounding box center [762, 599] width 16 height 19
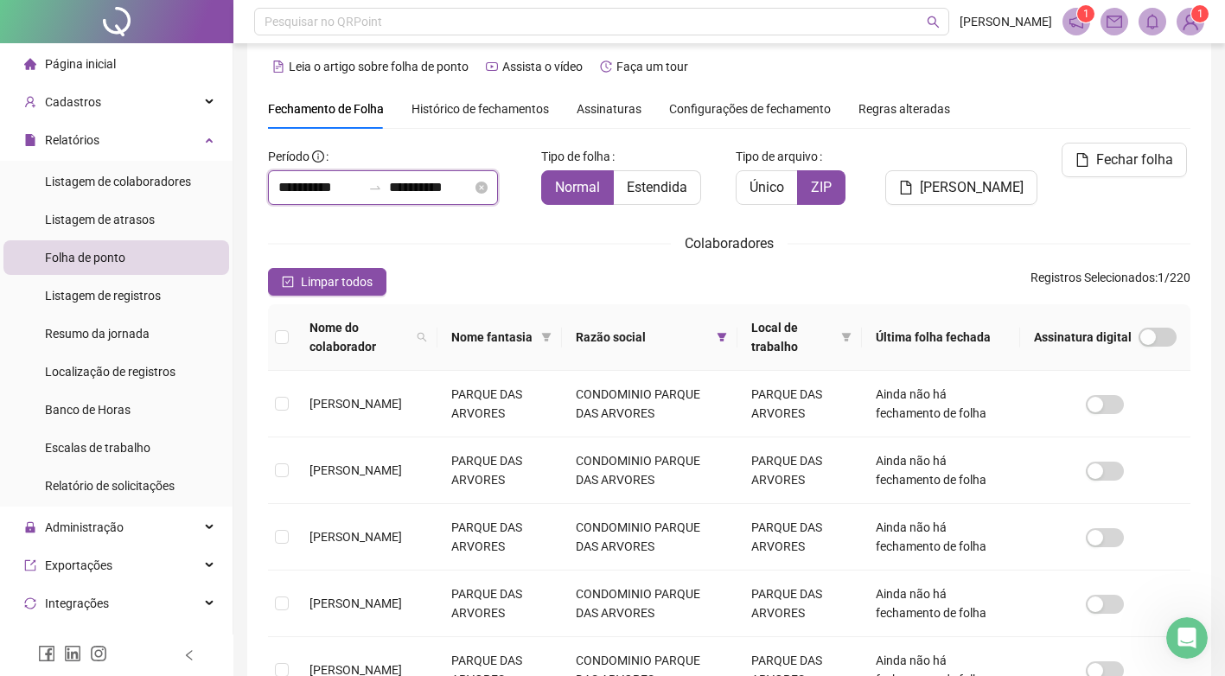
click at [350, 188] on input "**********" at bounding box center [319, 187] width 83 height 21
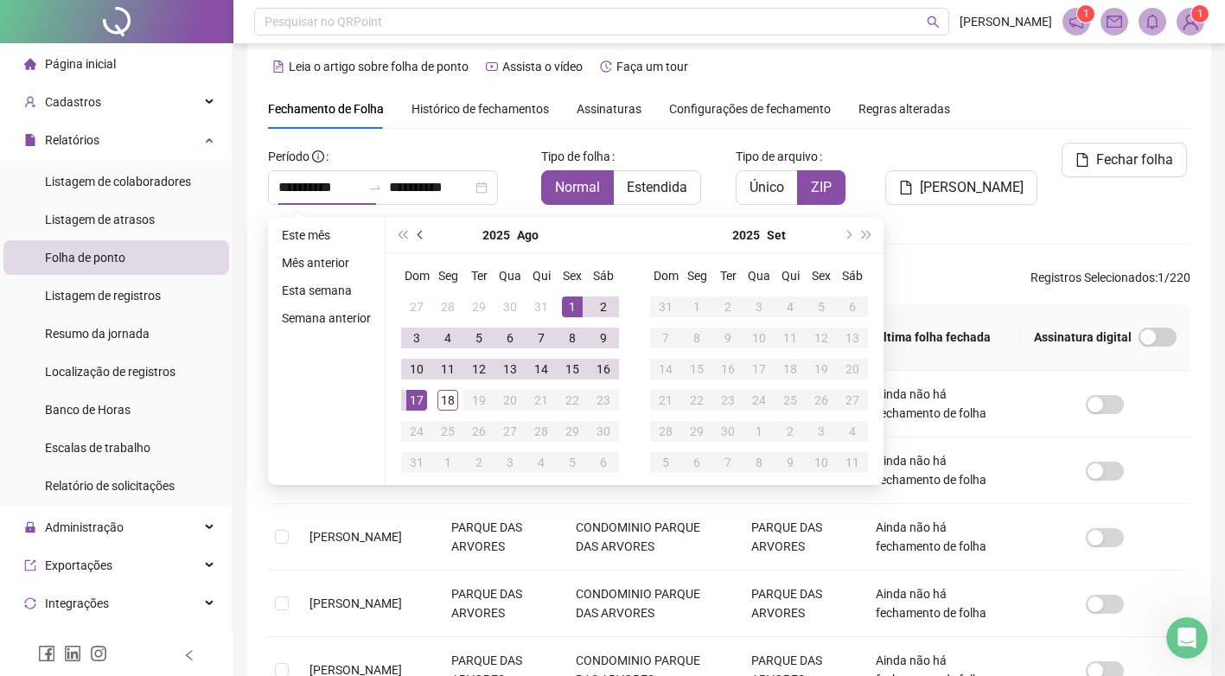
click at [418, 233] on span "prev-year" at bounding box center [422, 235] width 9 height 9
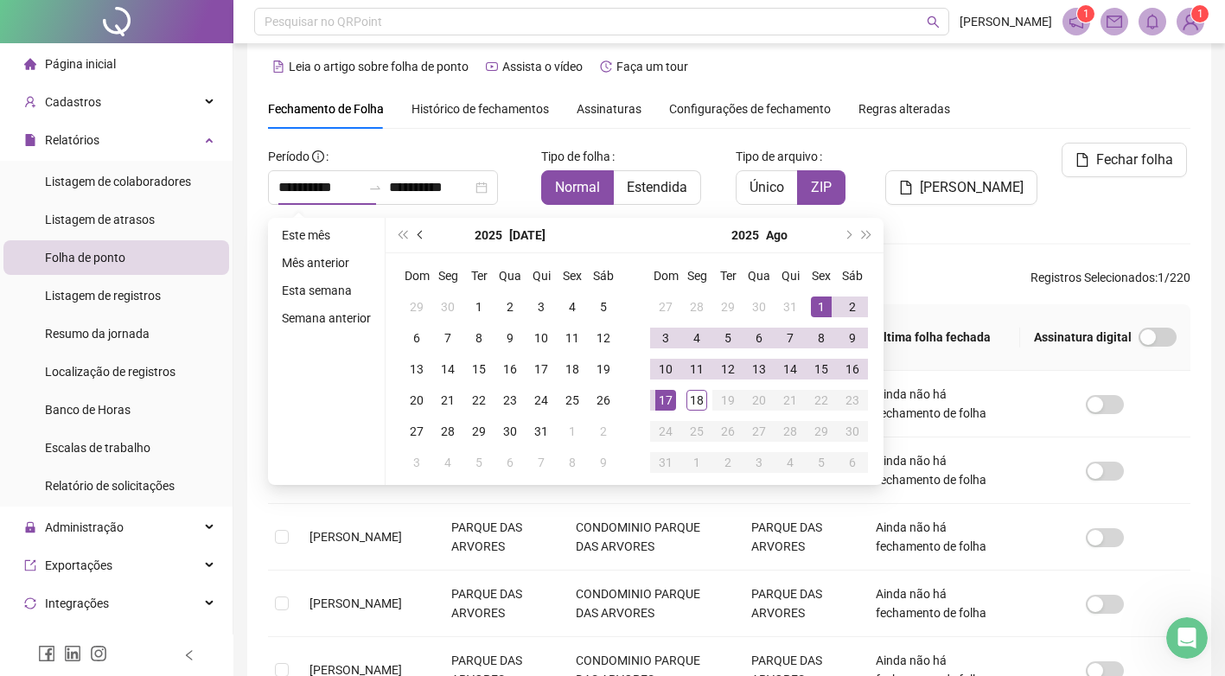
click at [418, 233] on span "prev-year" at bounding box center [422, 235] width 9 height 9
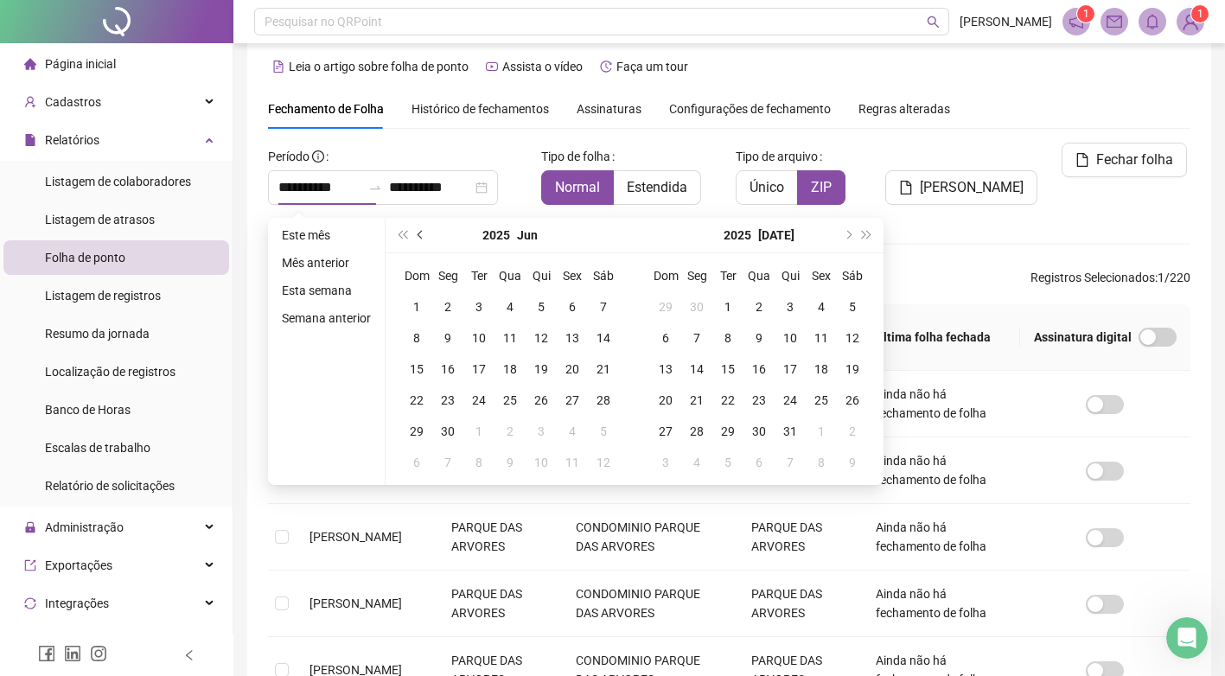
click at [418, 233] on span "prev-year" at bounding box center [422, 235] width 9 height 9
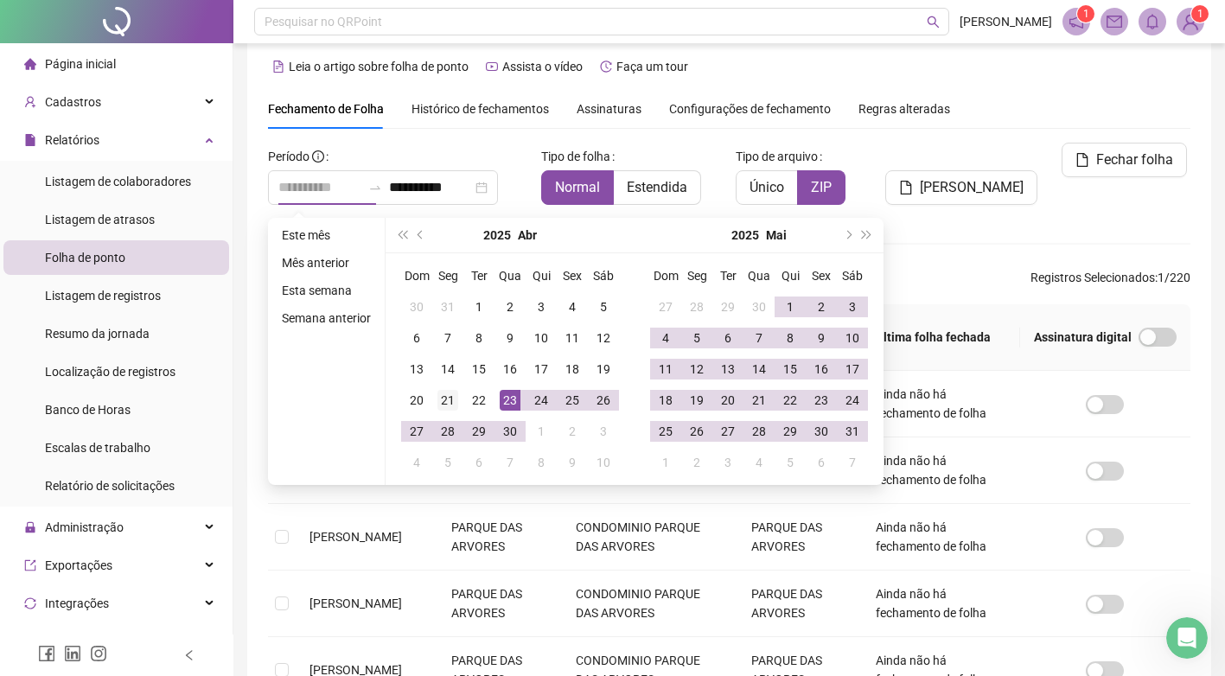
type input "**********"
click at [434, 400] on td "21" at bounding box center [447, 400] width 31 height 31
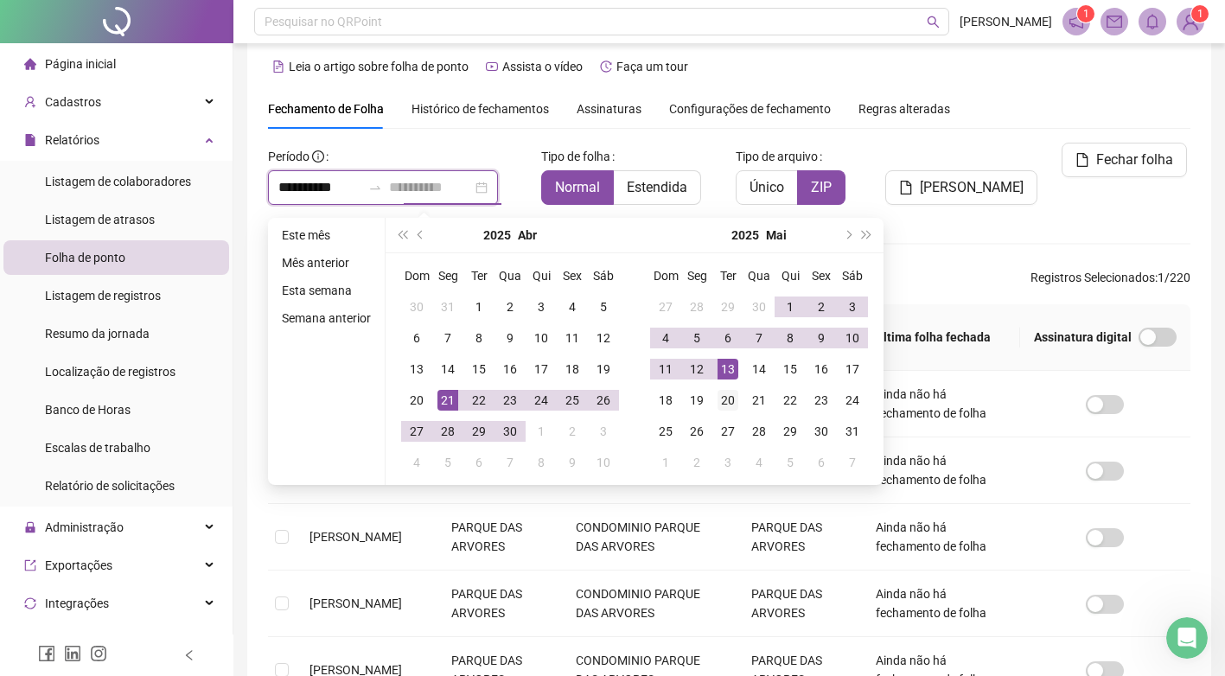
type input "**********"
click at [733, 393] on div "20" at bounding box center [728, 400] width 21 height 21
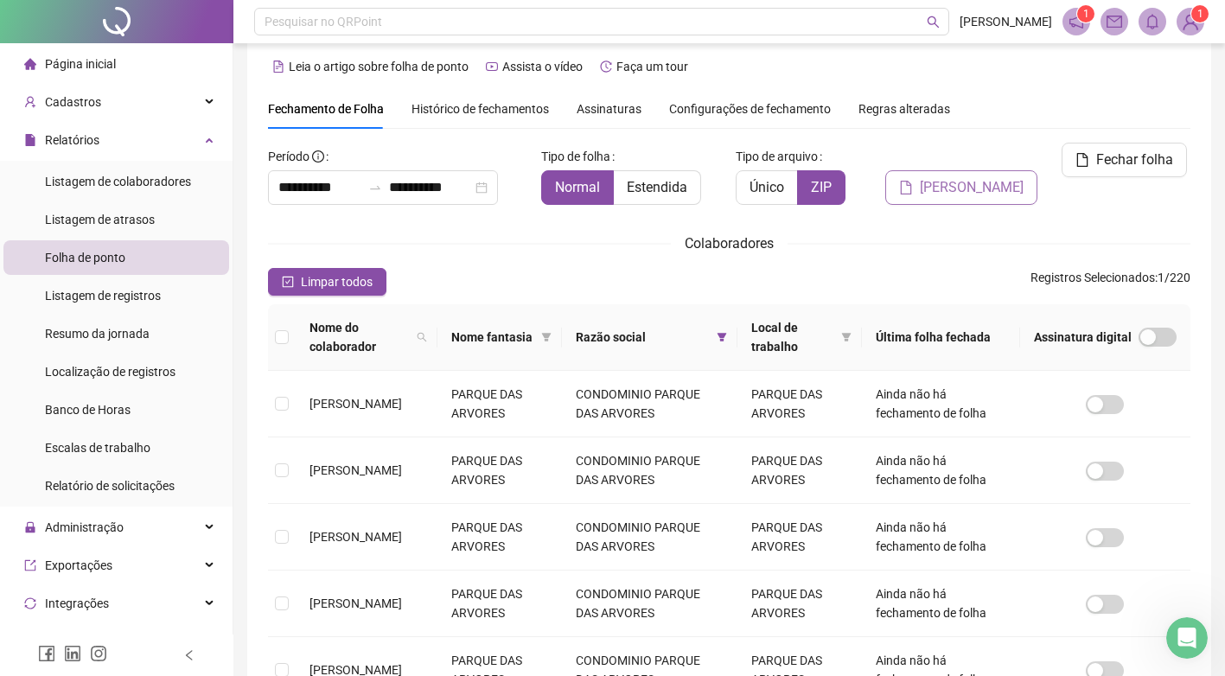
click at [956, 177] on span "[PERSON_NAME]" at bounding box center [972, 187] width 104 height 21
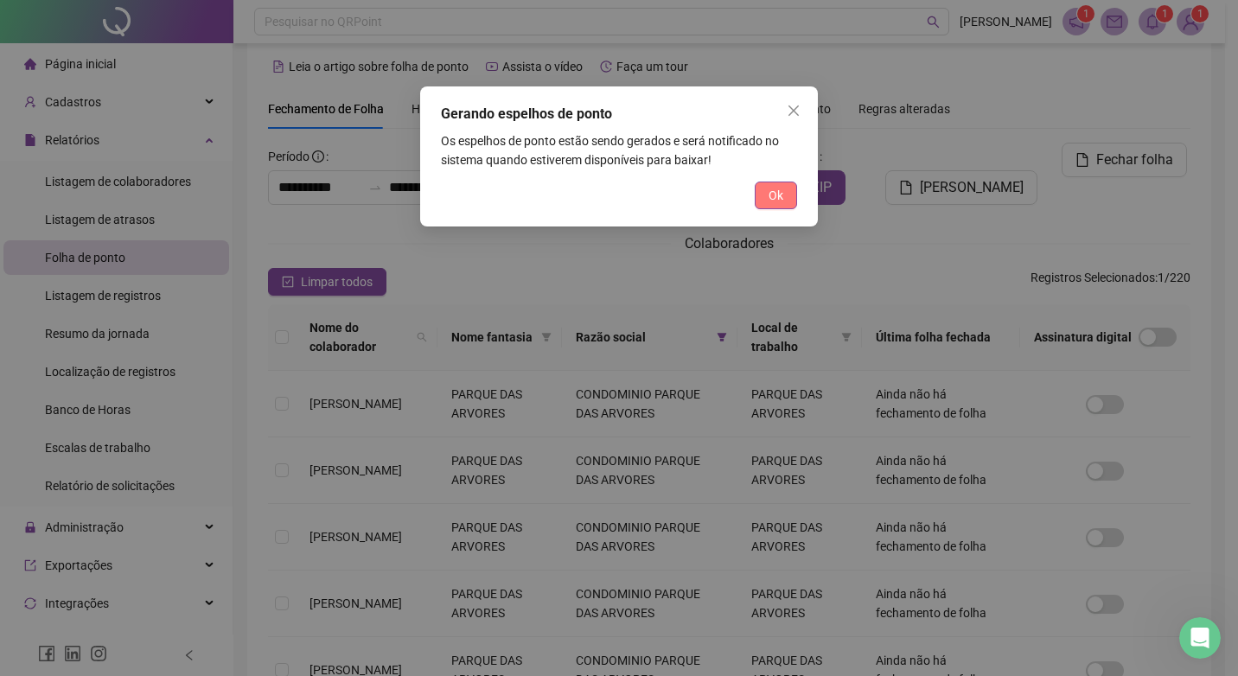
click at [775, 198] on span "Ok" at bounding box center [776, 195] width 15 height 19
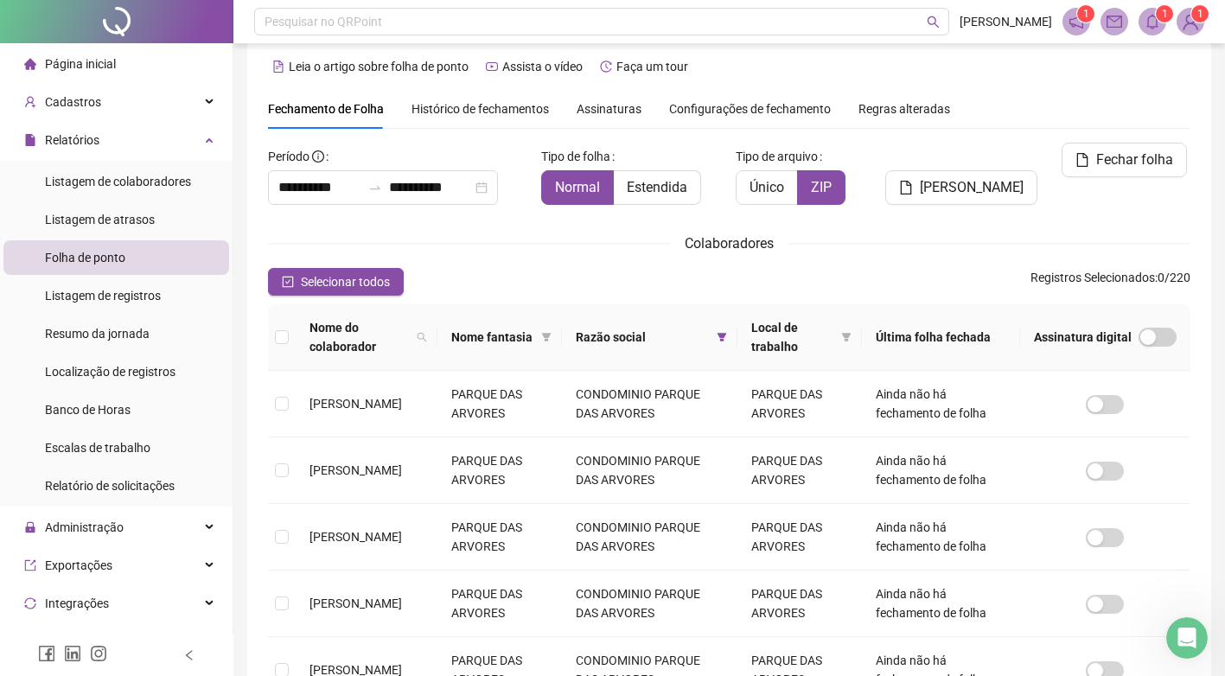
click at [266, 334] on div "Nome do colaborador Nome fantasia Razão social Local de trabalho Última folha f…" at bounding box center [729, 531] width 936 height 455
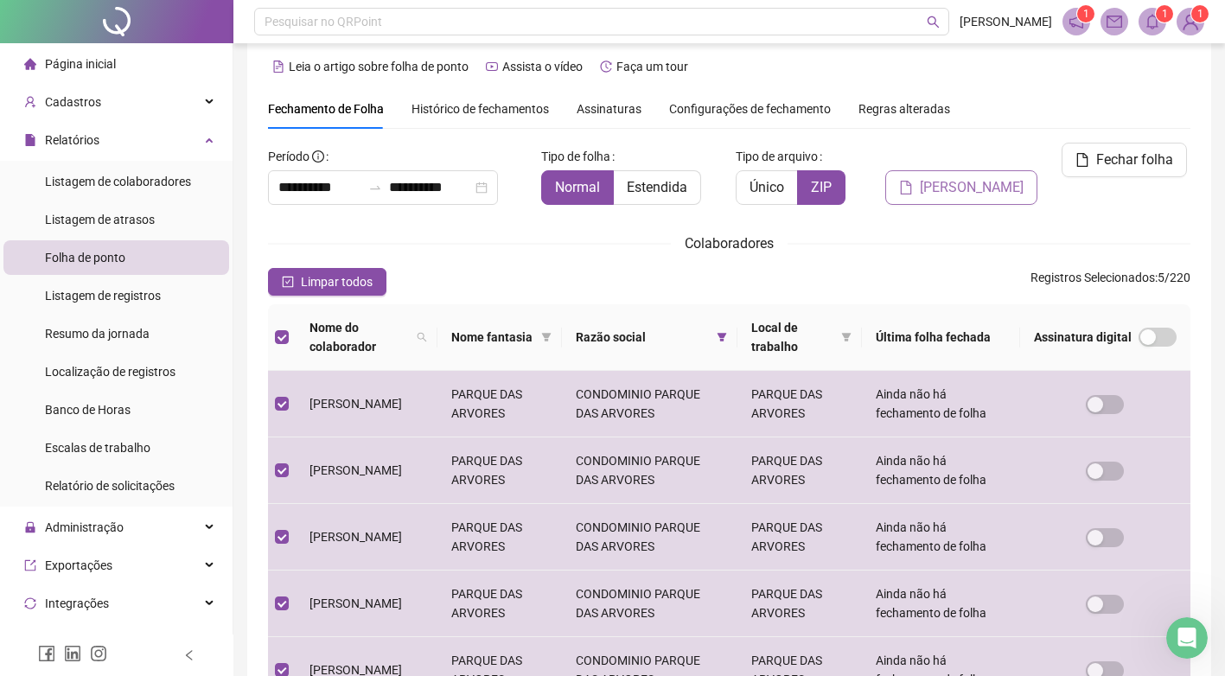
click at [969, 177] on span "[PERSON_NAME]" at bounding box center [972, 187] width 104 height 21
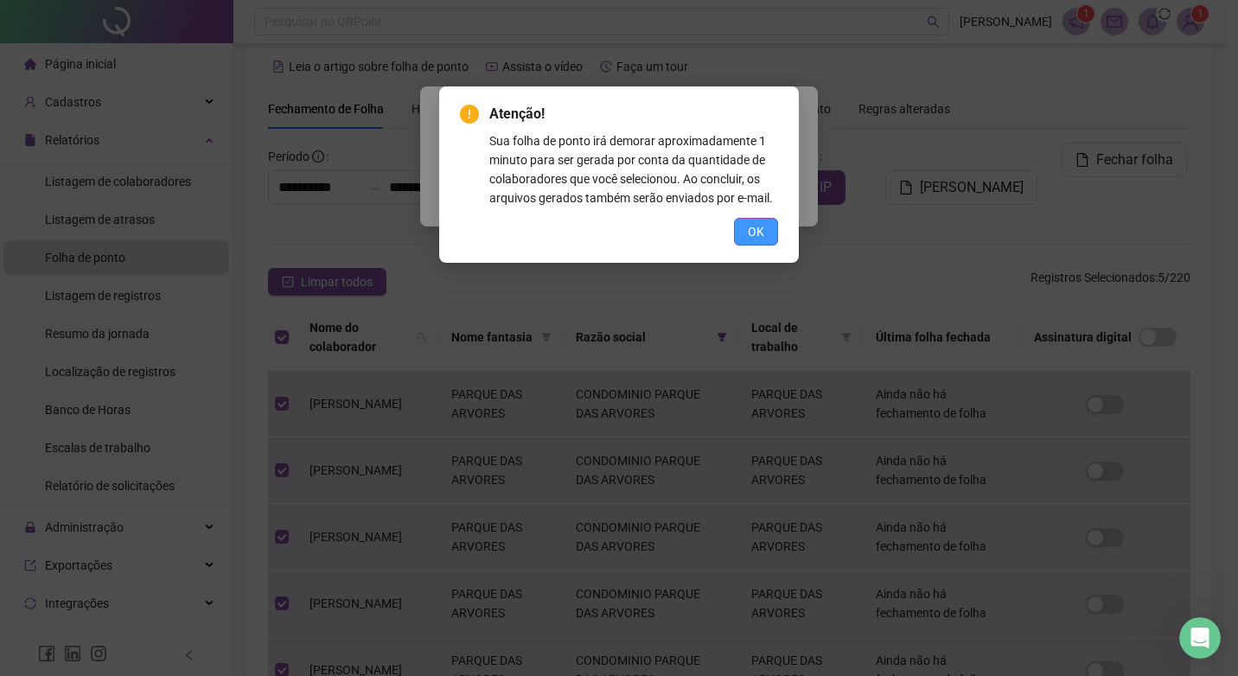
click at [762, 227] on span "OK" at bounding box center [756, 231] width 16 height 19
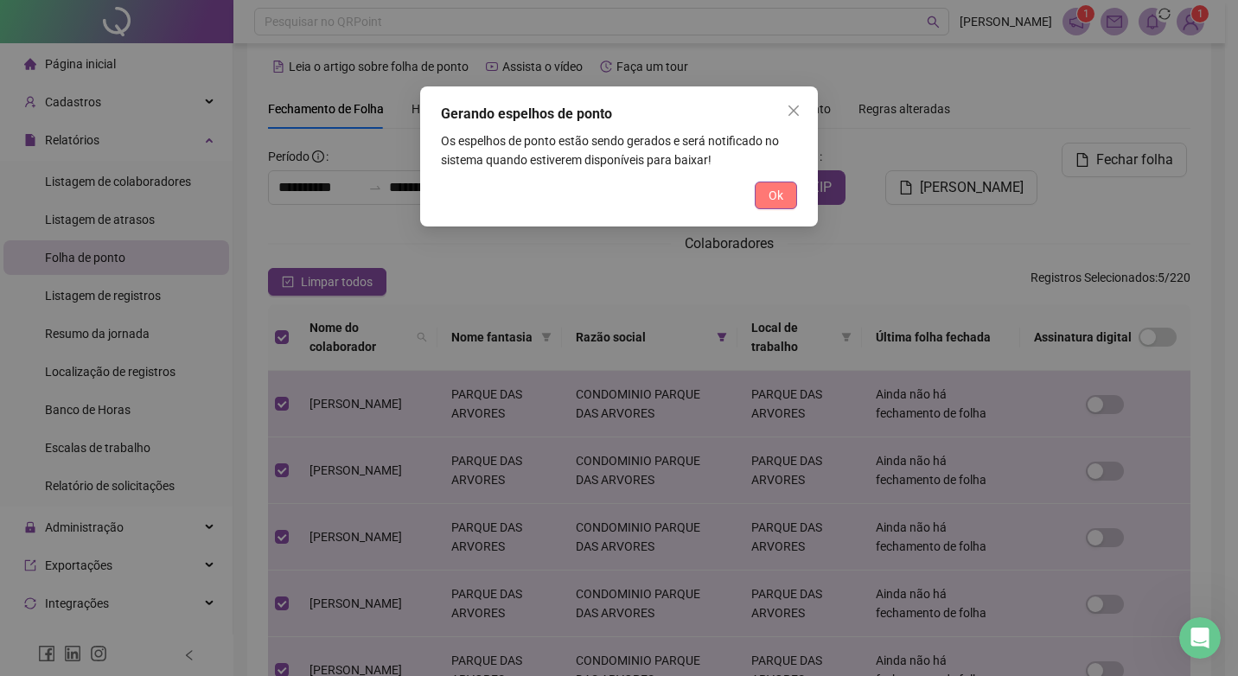
click at [769, 195] on span "Ok" at bounding box center [776, 195] width 15 height 19
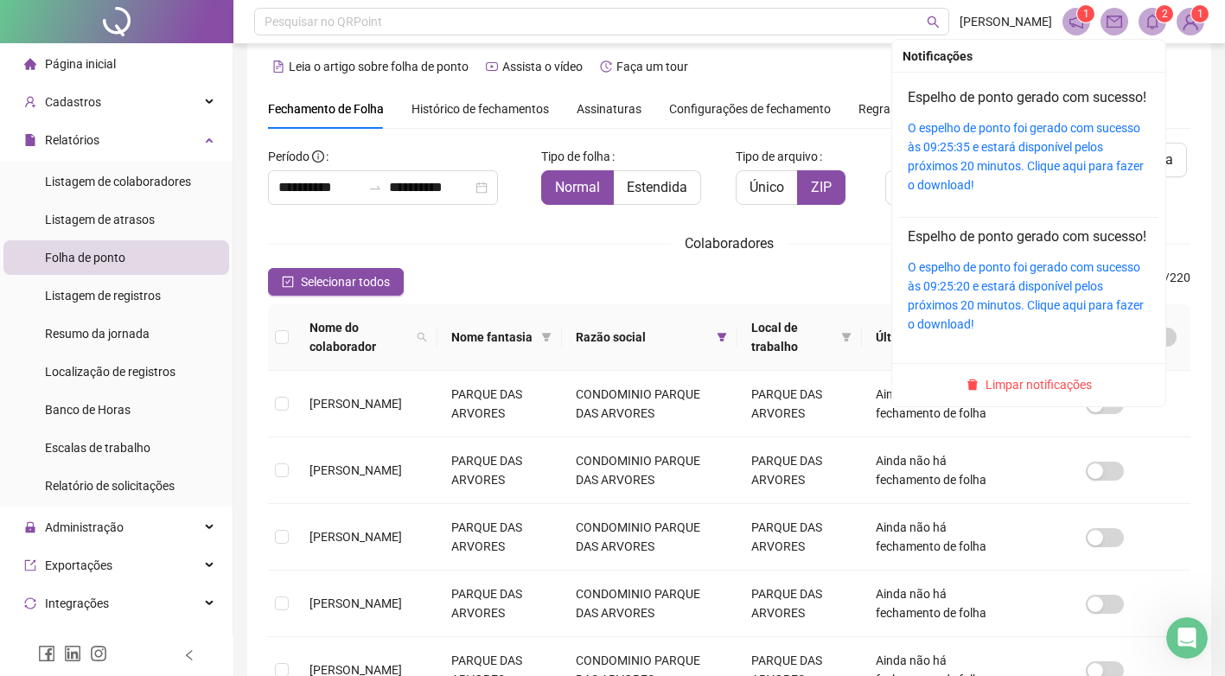
click at [1156, 22] on icon "bell" at bounding box center [1153, 22] width 16 height 16
click at [931, 167] on link "O espelho de ponto foi gerado com sucesso às 09:25:35 e estará disponível pelos…" at bounding box center [1026, 156] width 236 height 71
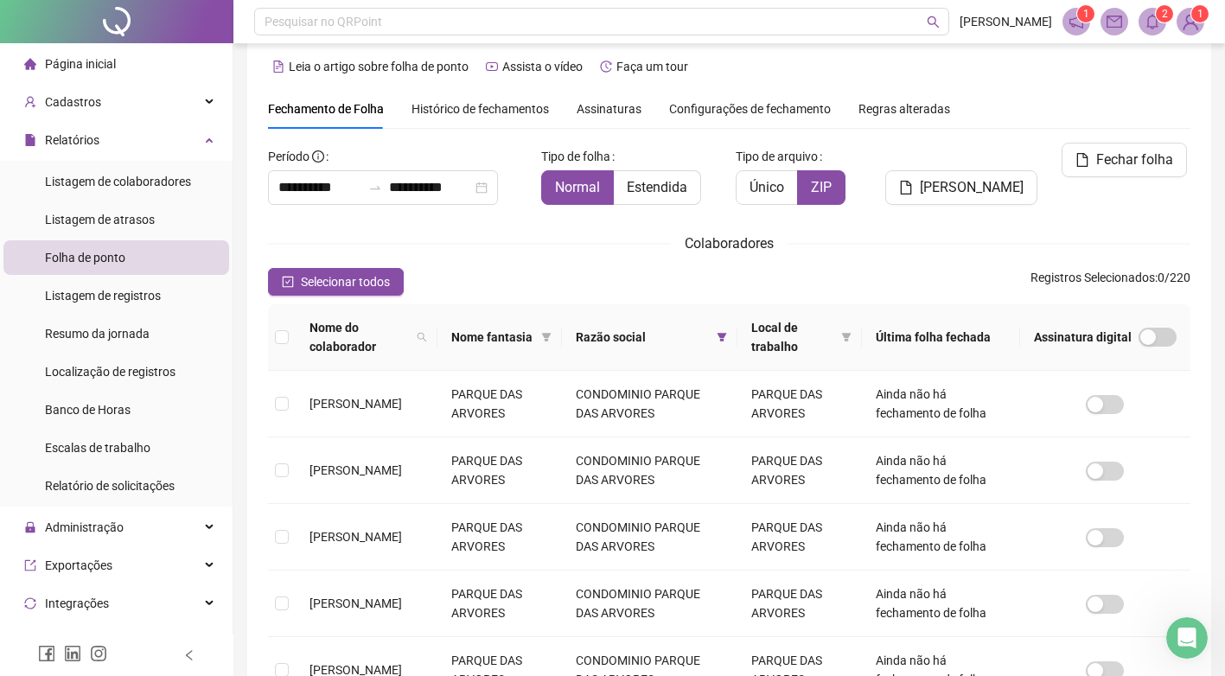
click at [1165, 12] on span "2" at bounding box center [1165, 14] width 6 height 12
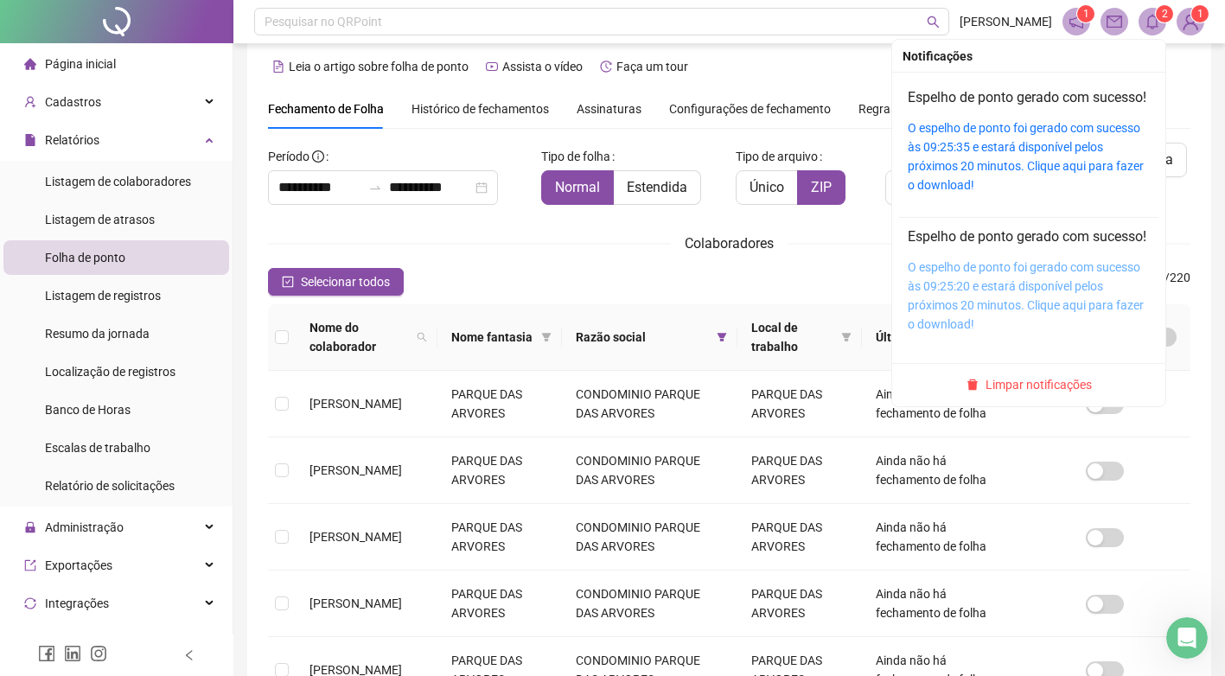
click at [912, 331] on link "O espelho de ponto foi gerado com sucesso às 09:25:20 e estará disponível pelos…" at bounding box center [1026, 295] width 236 height 71
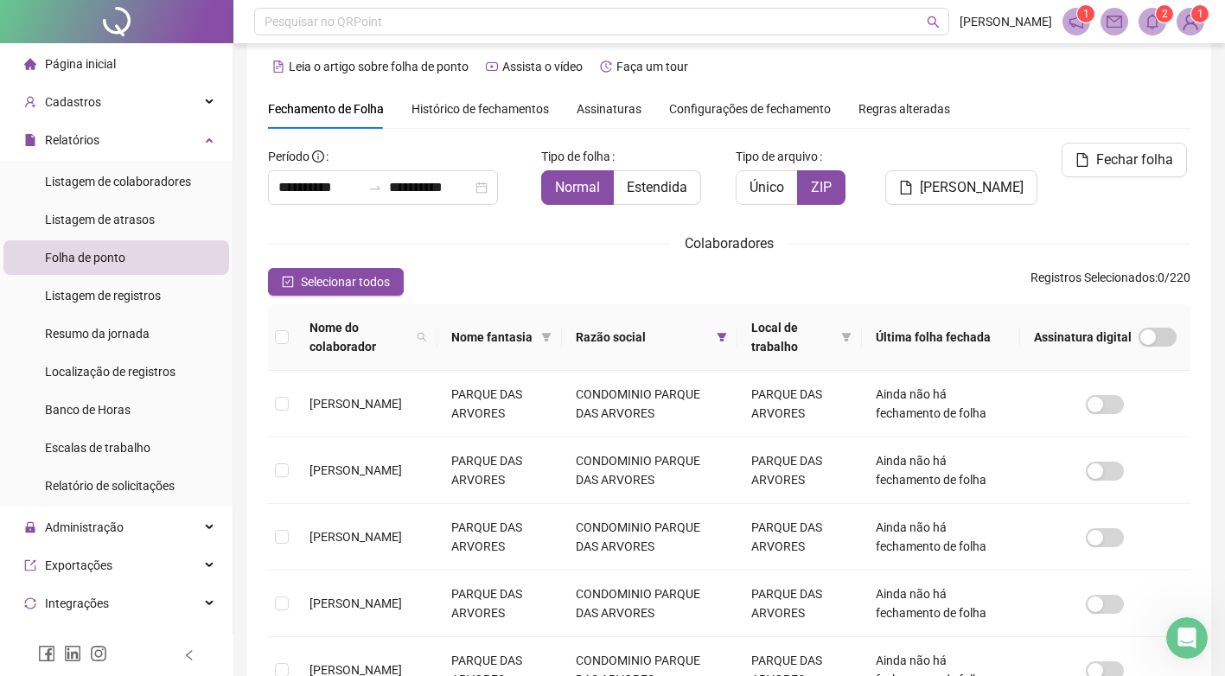
click at [397, 238] on div "Colaboradores" at bounding box center [729, 244] width 923 height 22
